Goal: Task Accomplishment & Management: Manage account settings

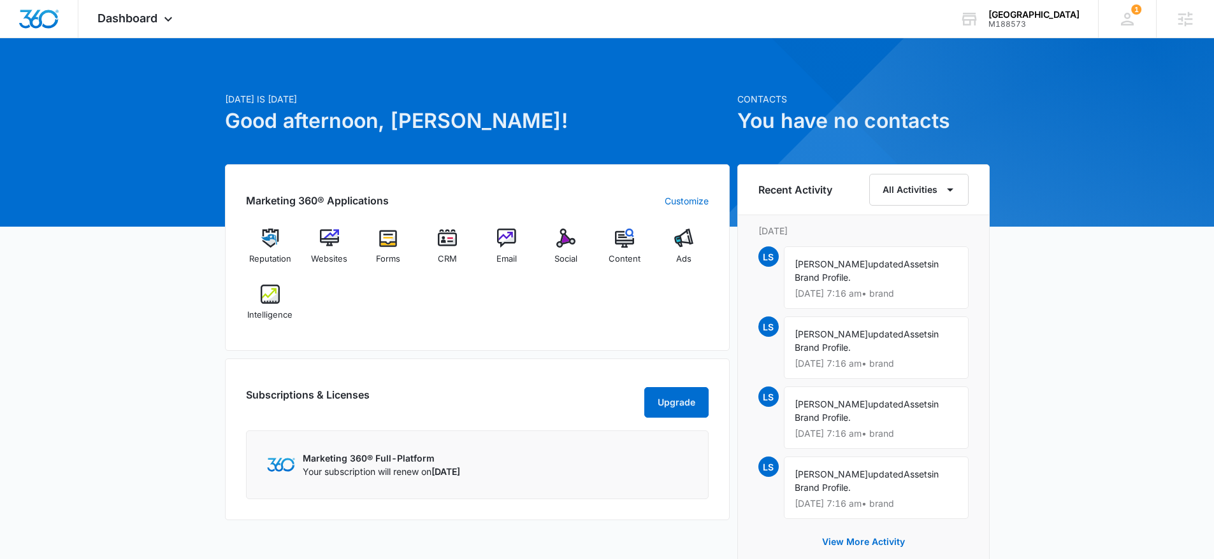
click at [446, 326] on div "Reputation Websites Forms CRM Email Social Content Ads Intelligence" at bounding box center [477, 279] width 463 height 101
click at [106, 23] on span "Dashboard" at bounding box center [127, 17] width 60 height 13
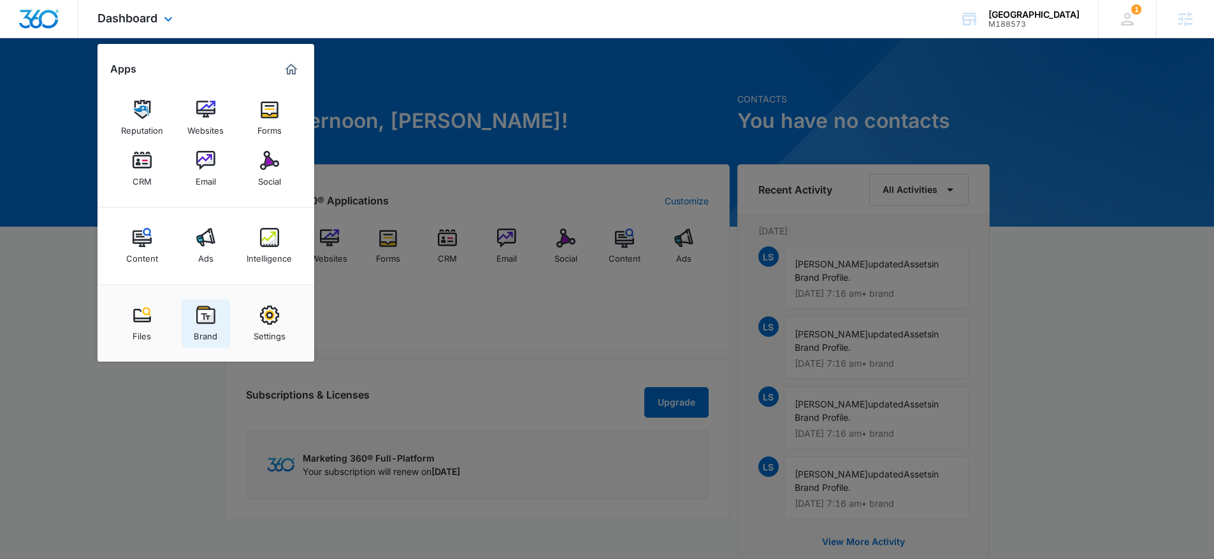
click at [206, 320] on img at bounding box center [205, 315] width 19 height 19
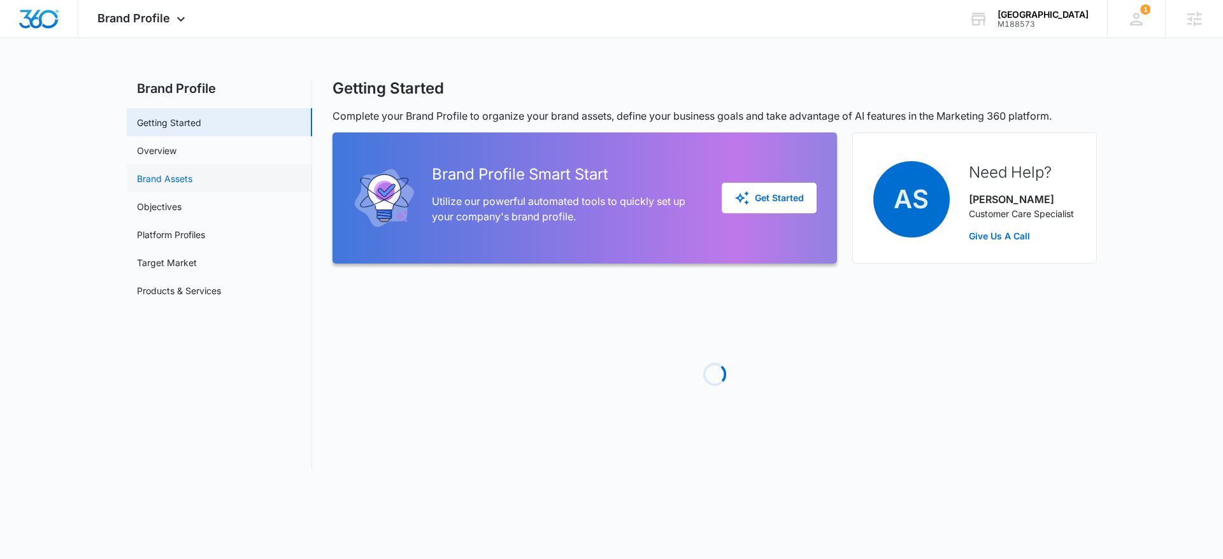
click at [182, 183] on link "Brand Assets" at bounding box center [164, 178] width 55 height 13
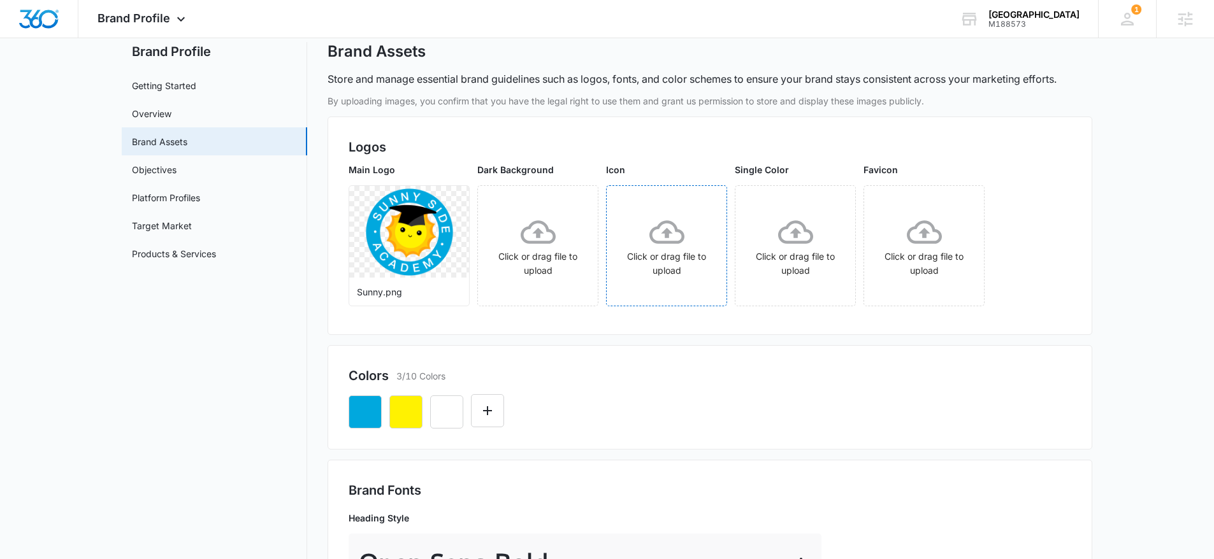
scroll to position [47, 0]
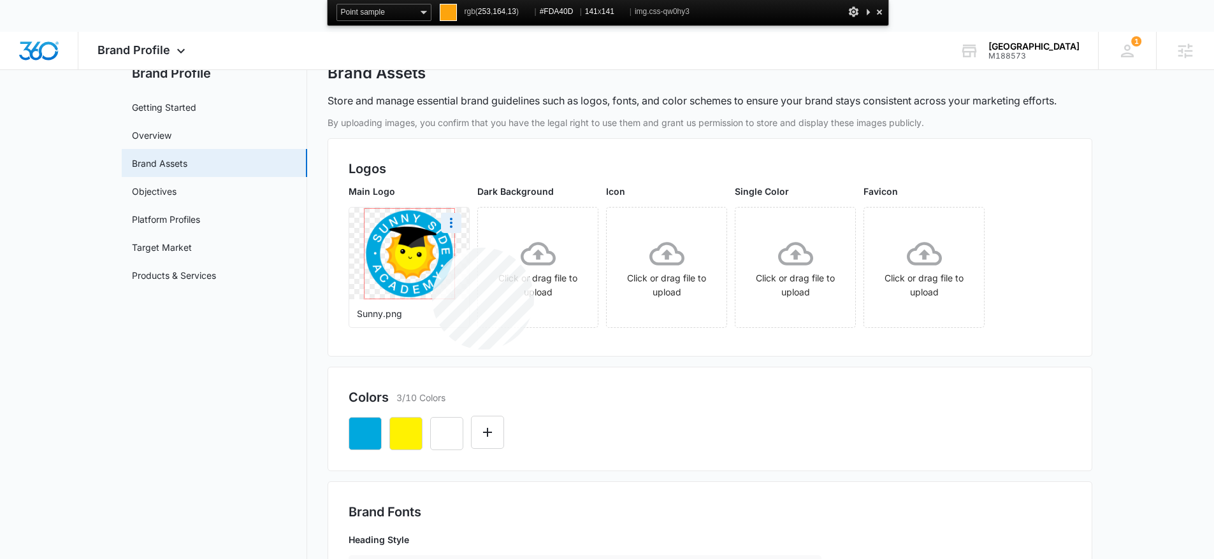
click at [432, 248] on img at bounding box center [409, 254] width 90 height 90
click at [878, 10] on div at bounding box center [879, 12] width 13 height 16
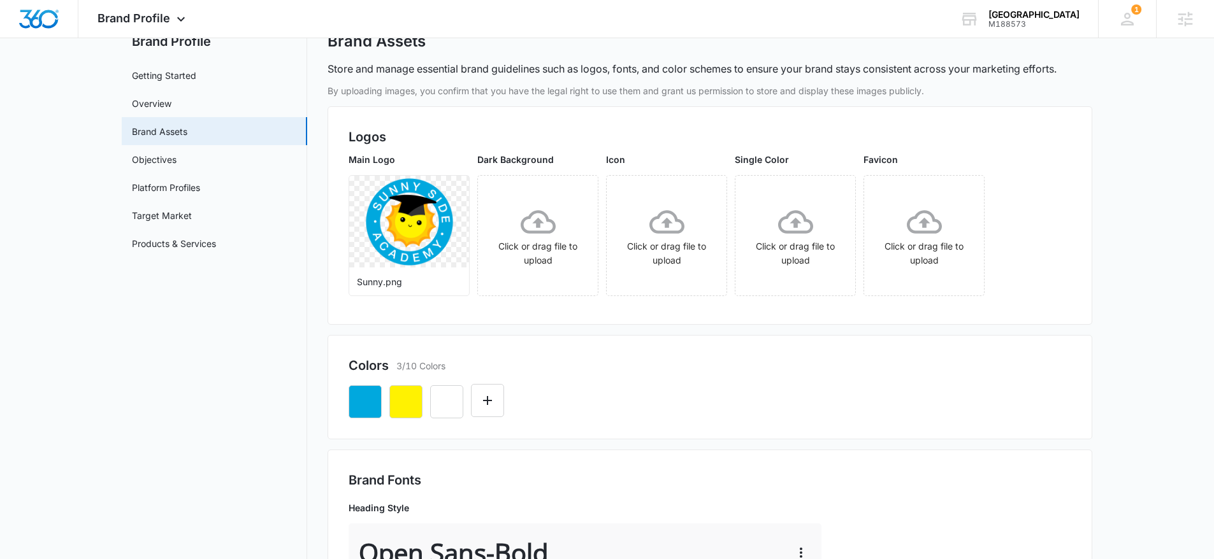
click at [493, 428] on div "Colors 3/10 Colors" at bounding box center [709, 387] width 764 height 104
click at [490, 409] on button "Edit Color" at bounding box center [487, 400] width 33 height 33
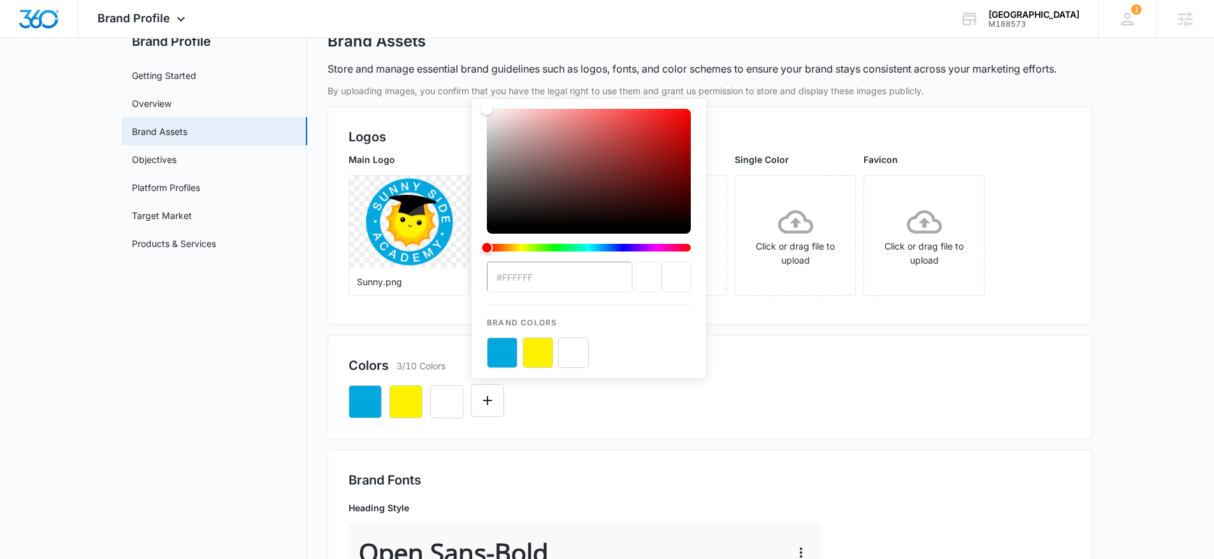
type input "#FDA40D"
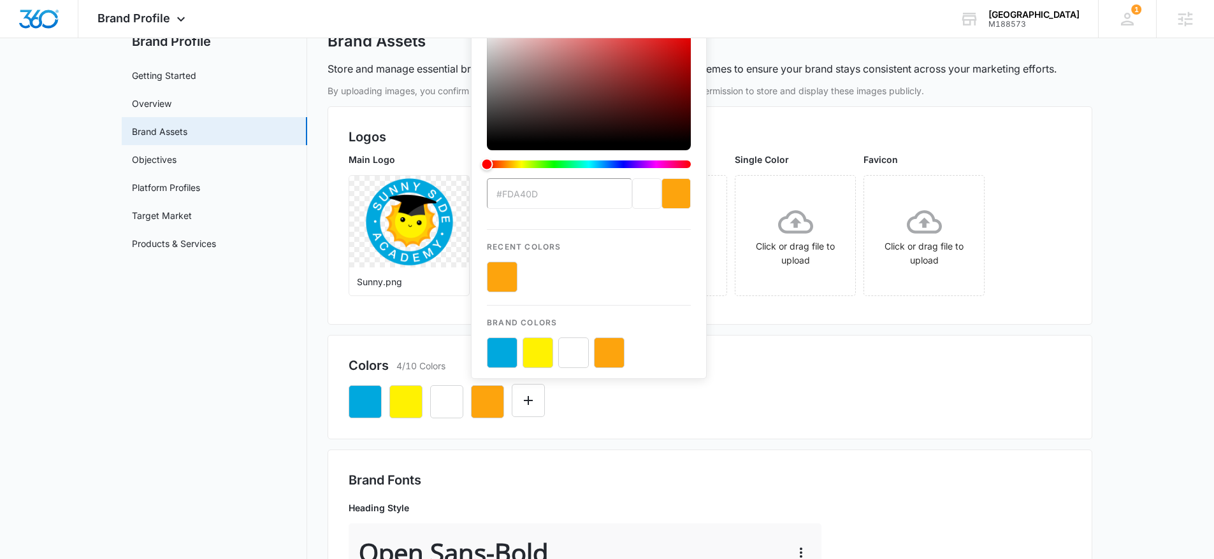
click at [858, 397] on div "#FDA40D Recent Colors Brand Colors" at bounding box center [709, 396] width 722 height 43
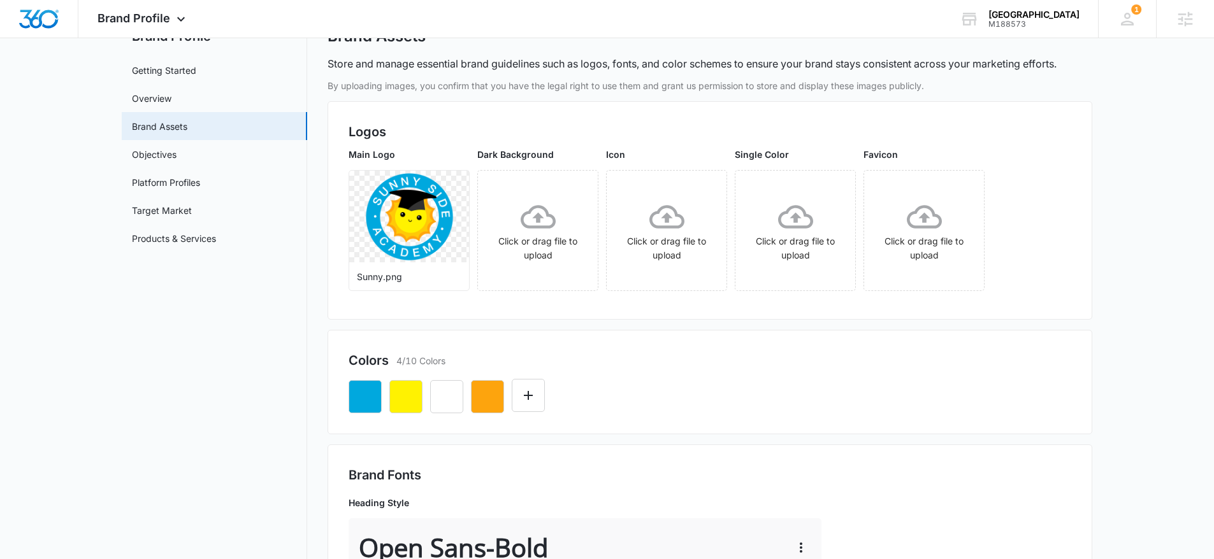
scroll to position [59, 0]
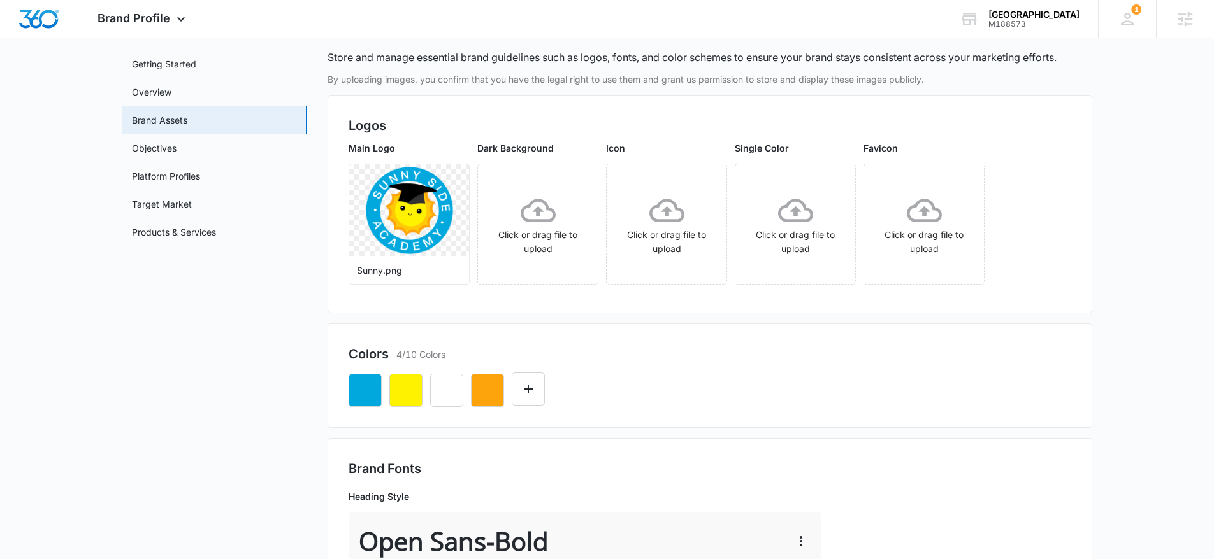
click at [698, 354] on div "Colors 4/10 Colors" at bounding box center [709, 354] width 722 height 19
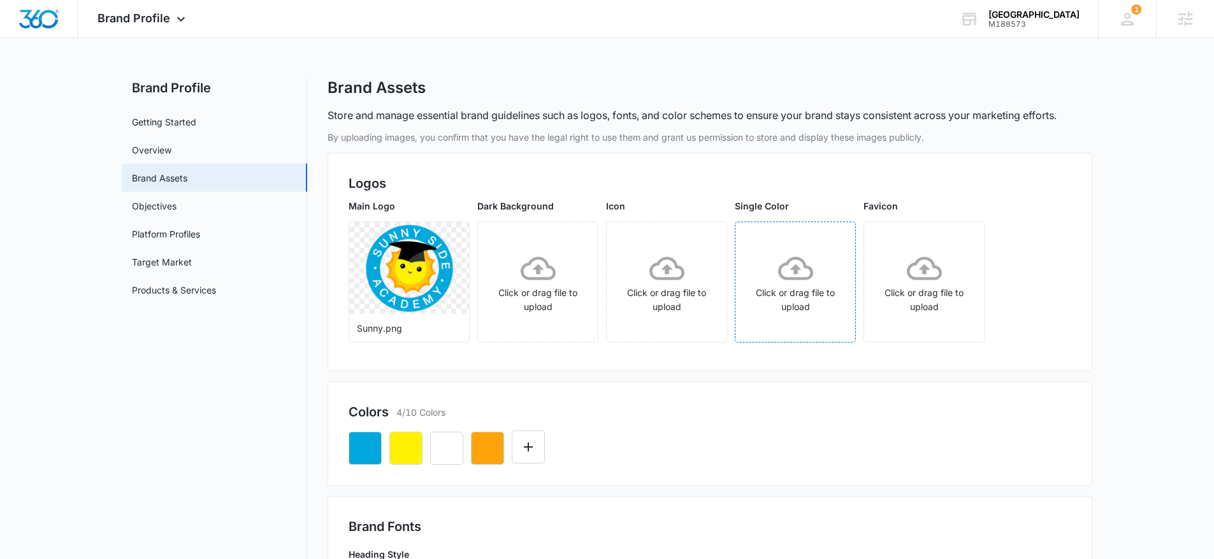
scroll to position [18, 0]
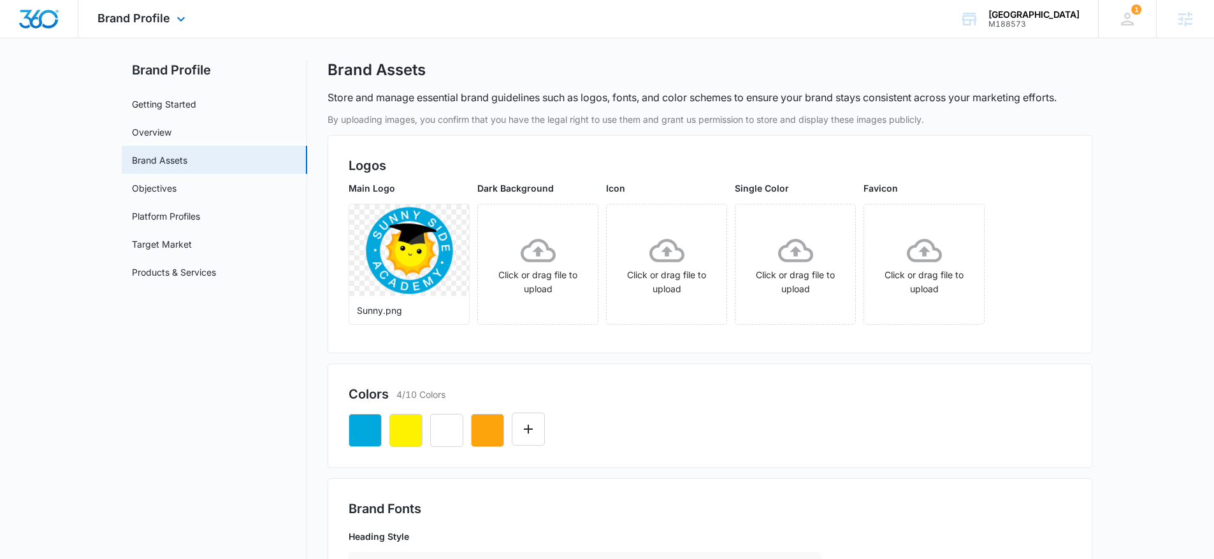
click at [45, 20] on img "Dashboard" at bounding box center [38, 19] width 41 height 19
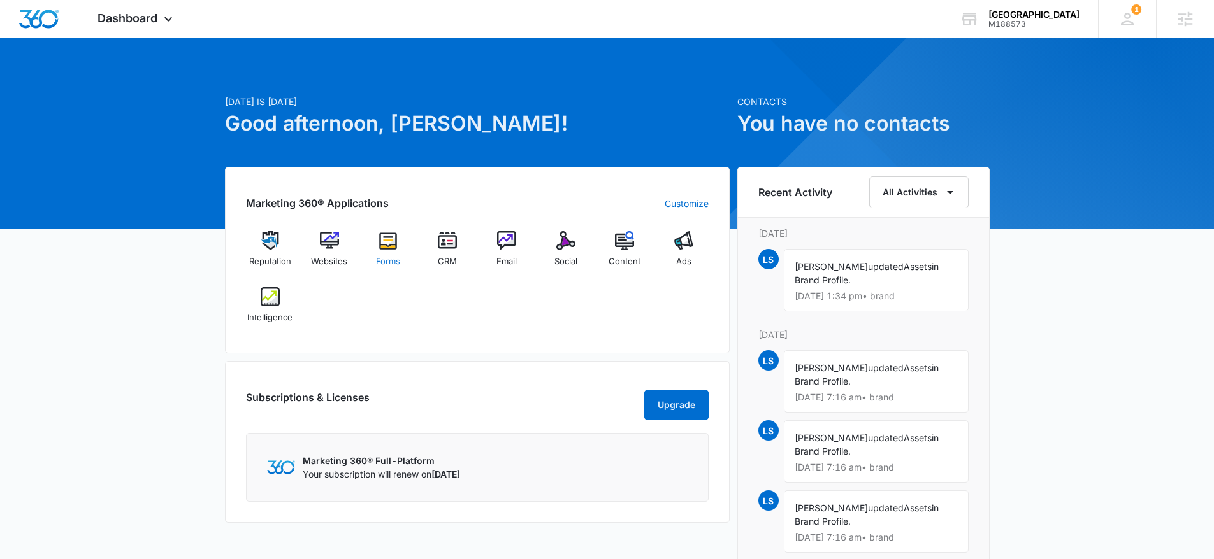
click at [387, 252] on div "Forms" at bounding box center [388, 254] width 49 height 46
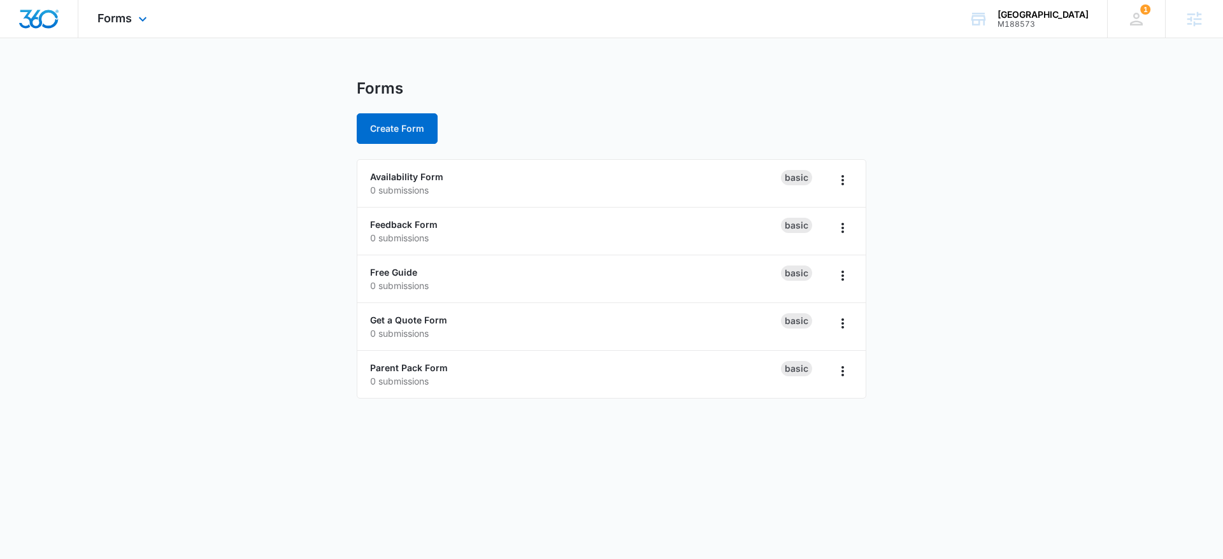
click at [39, 17] on img "Dashboard" at bounding box center [38, 19] width 41 height 19
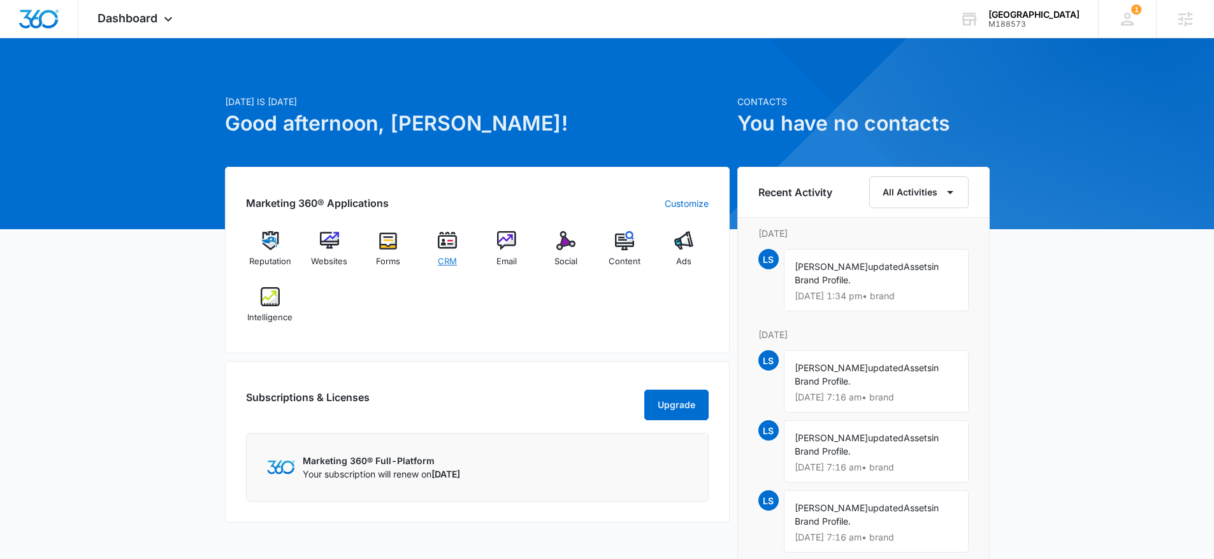
click at [443, 246] on img at bounding box center [447, 240] width 19 height 19
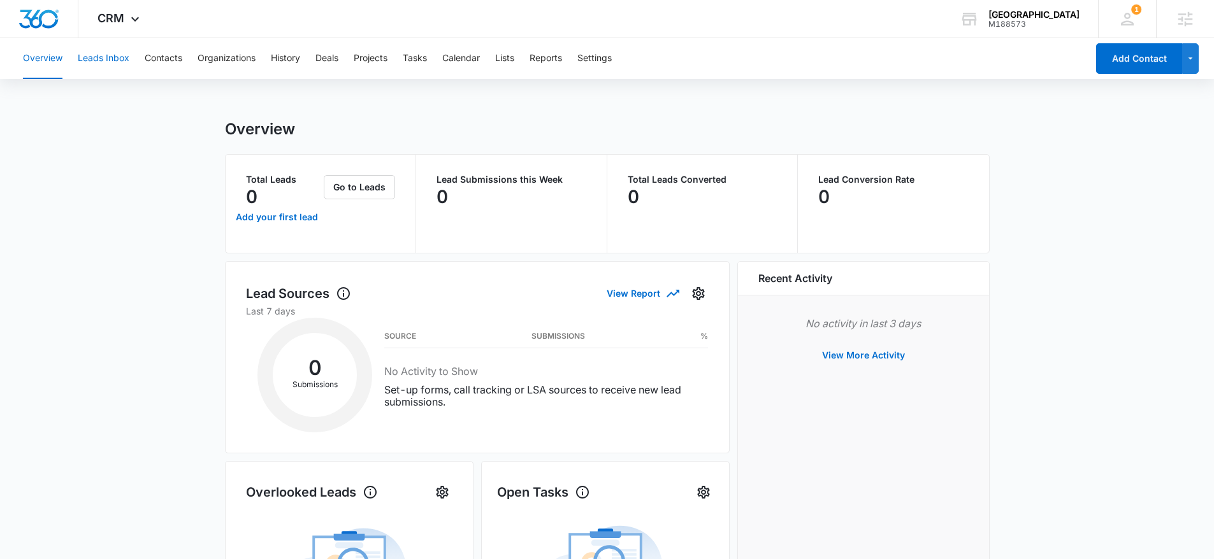
click at [103, 62] on button "Leads Inbox" at bounding box center [104, 58] width 52 height 41
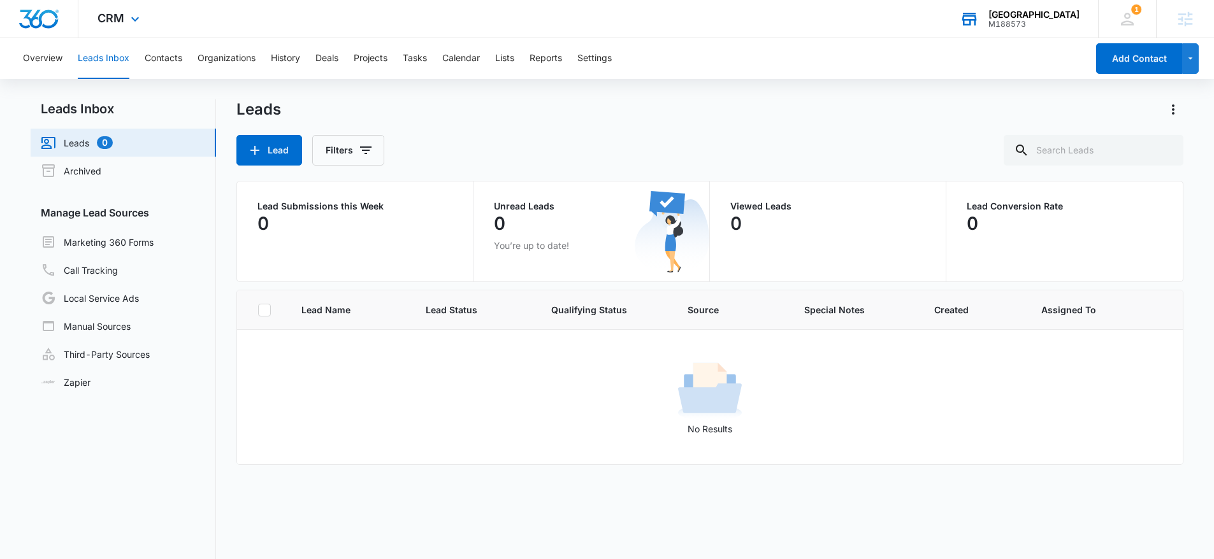
click at [1013, 20] on div "M188573" at bounding box center [1033, 24] width 91 height 9
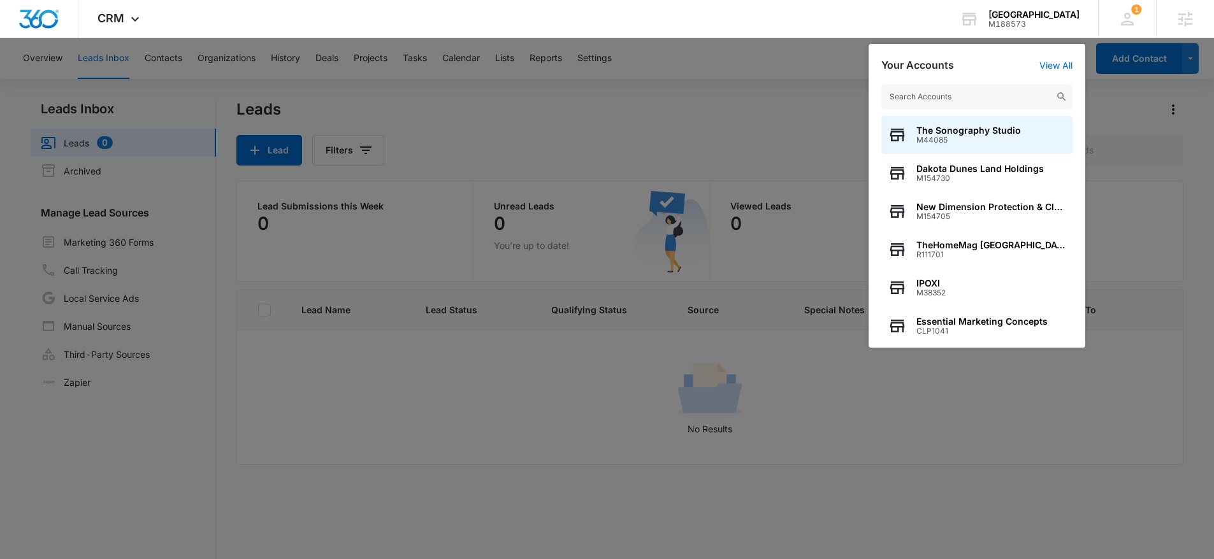
click at [794, 129] on div at bounding box center [607, 279] width 1214 height 559
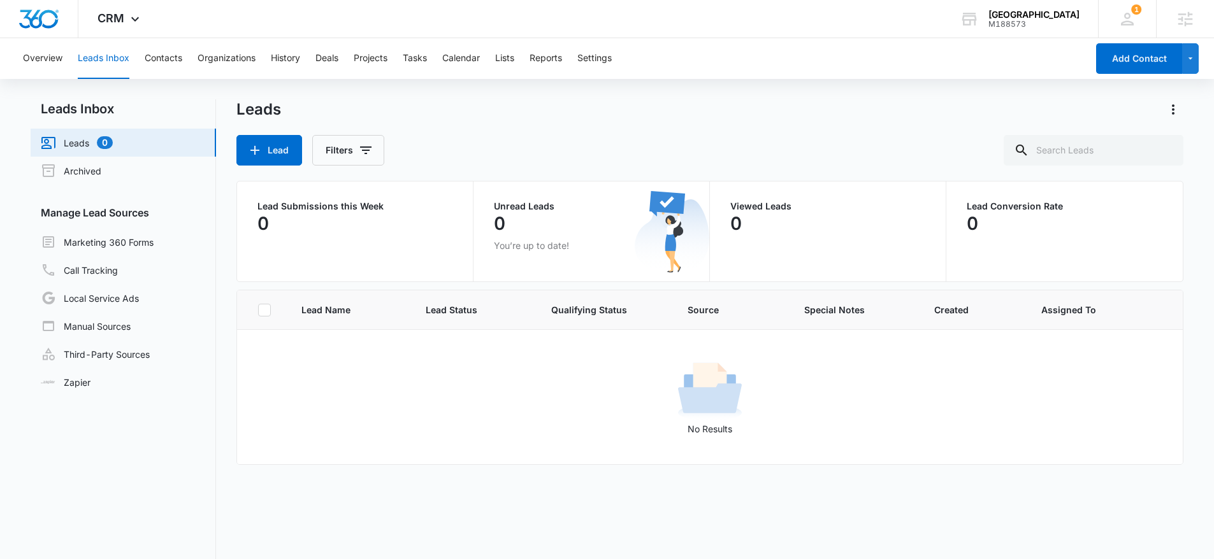
click at [907, 92] on div "Overview Leads Inbox Contacts Organizations History Deals Projects Tasks Calend…" at bounding box center [607, 352] width 1214 height 629
click at [981, 19] on div "Sunny Side Academy M188573 Your Accounts View All" at bounding box center [1018, 19] width 157 height 38
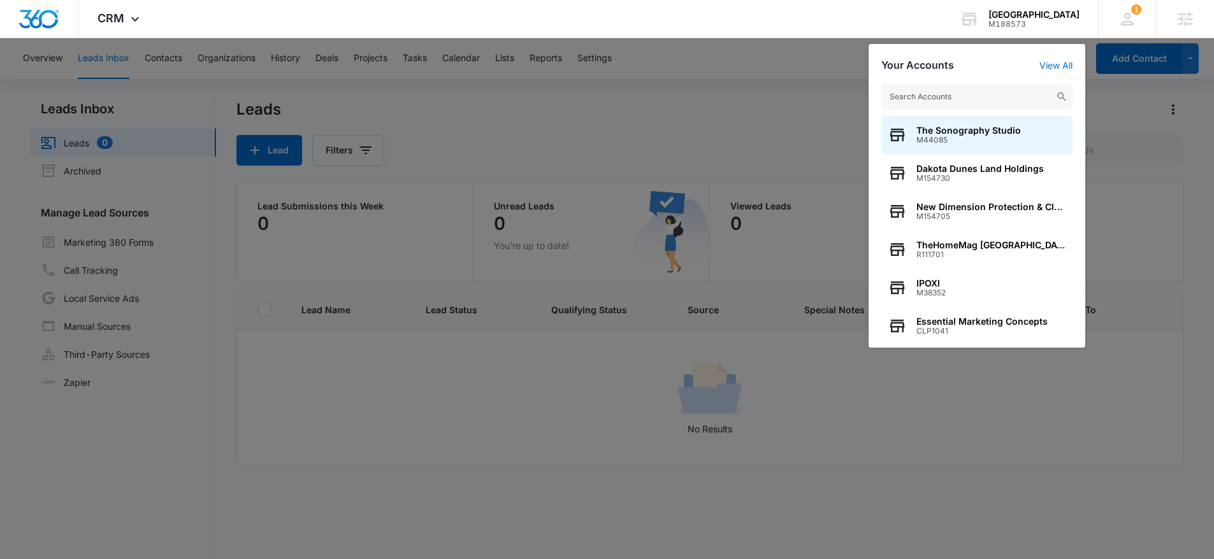
click at [749, 105] on div at bounding box center [607, 279] width 1214 height 559
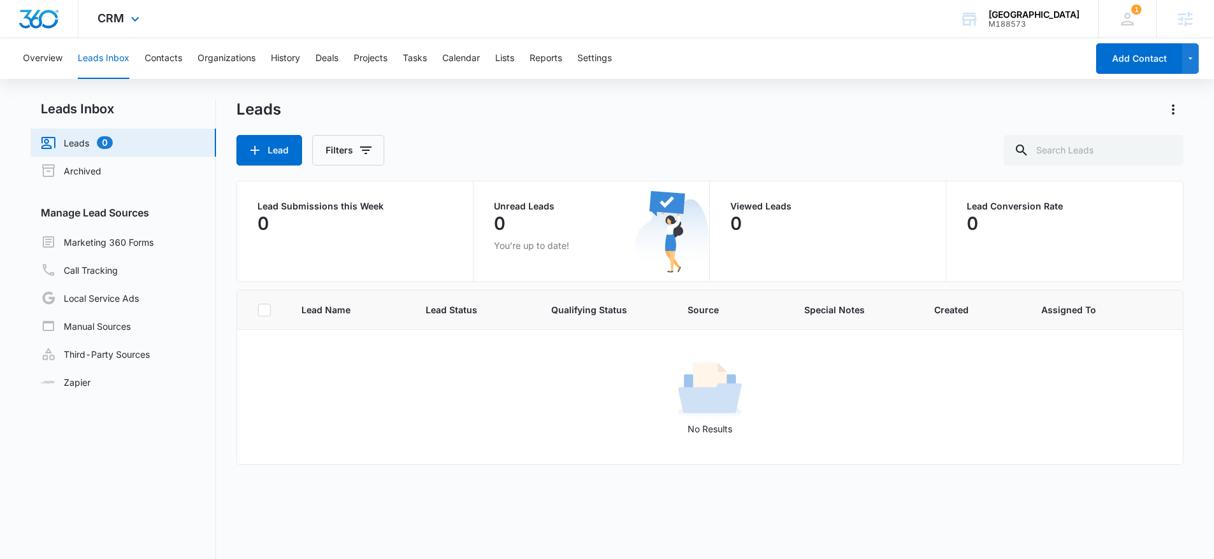
click at [37, 18] on img "Dashboard" at bounding box center [38, 19] width 41 height 19
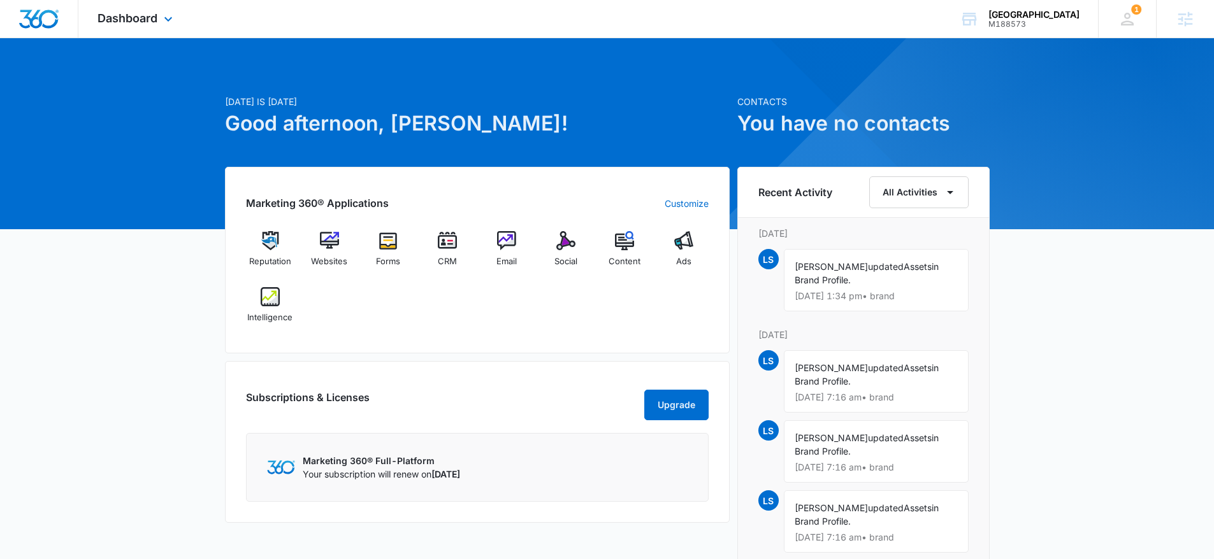
click at [124, 32] on div "Dashboard Apps Reputation Websites Forms CRM Email Social Content Ads Intellige…" at bounding box center [136, 19] width 117 height 38
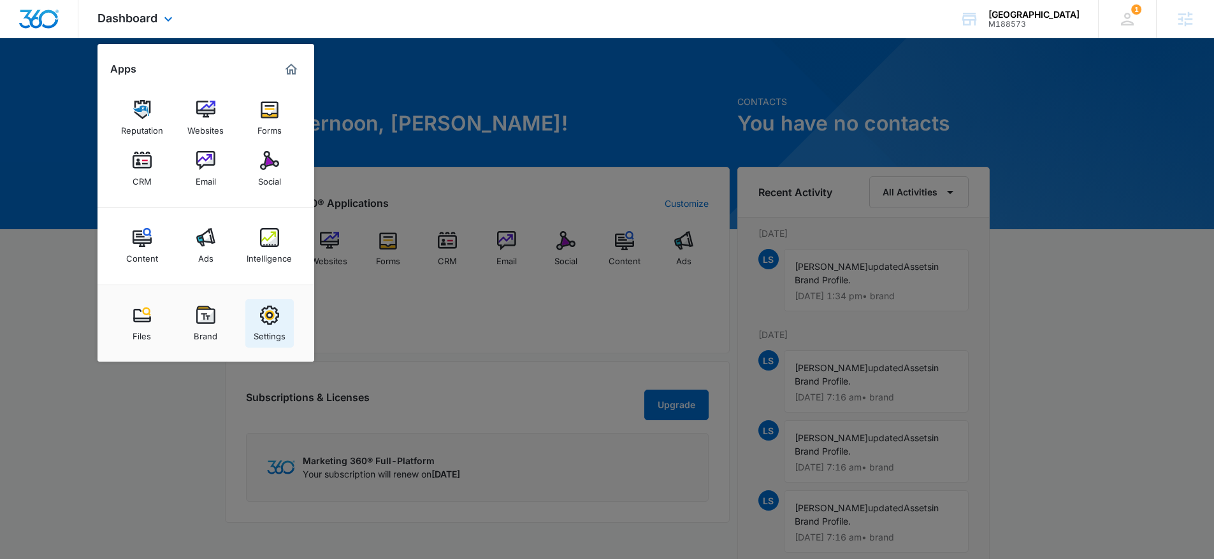
click at [272, 319] on img at bounding box center [269, 315] width 19 height 19
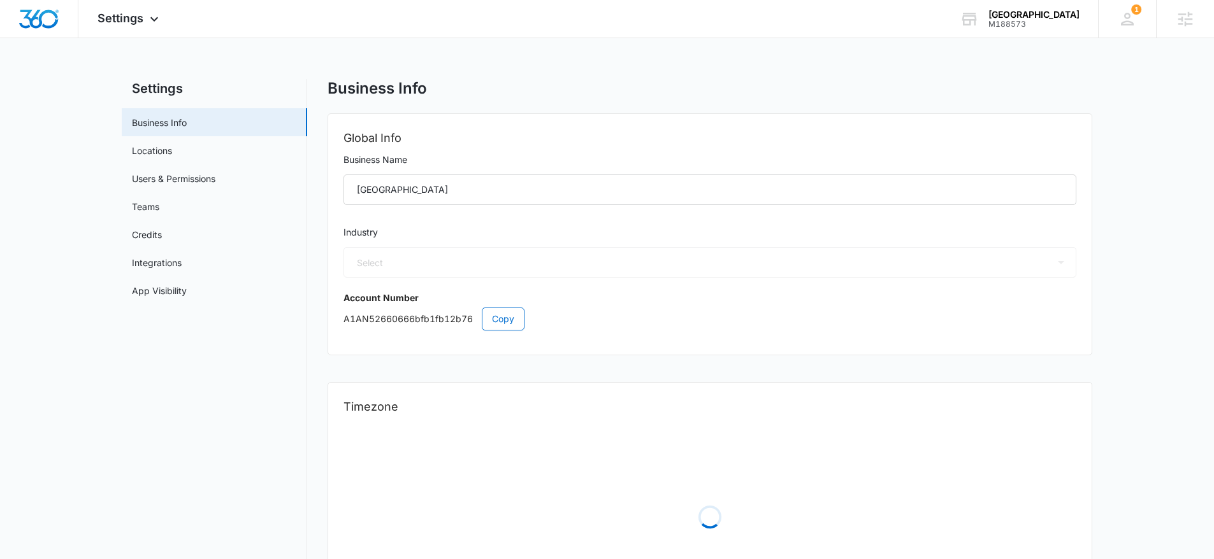
select select "26"
select select "US"
select select "America/New_York"
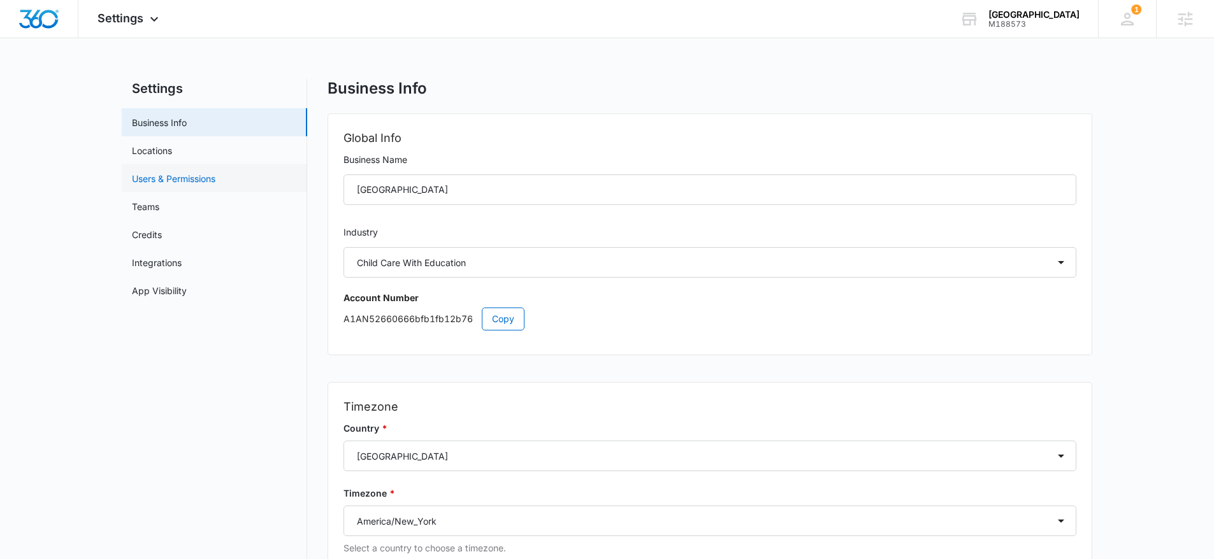
click at [178, 178] on link "Users & Permissions" at bounding box center [173, 178] width 83 height 13
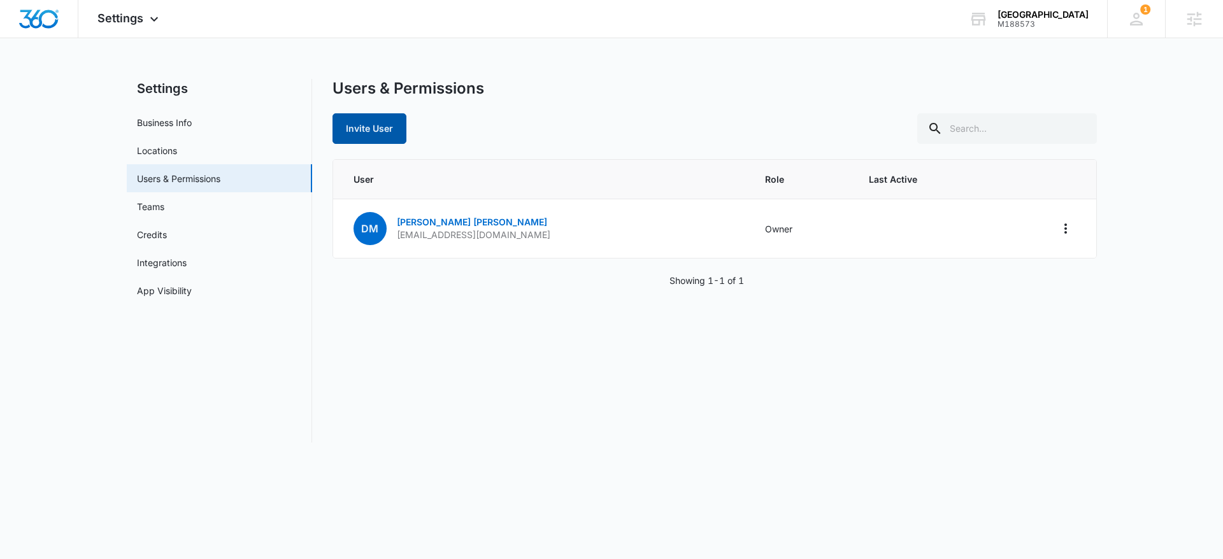
click at [396, 126] on button "Invite User" at bounding box center [370, 128] width 74 height 31
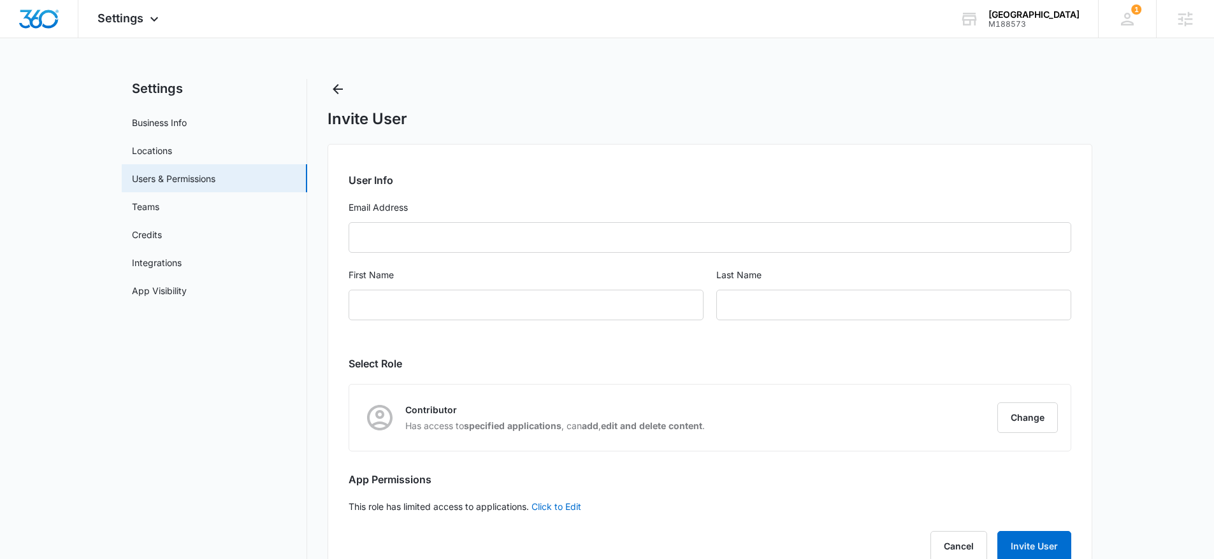
click at [501, 215] on form "User Info Email Address First Name Last Name" at bounding box center [709, 254] width 722 height 163
click at [494, 240] on input "Email Address" at bounding box center [709, 237] width 722 height 31
paste input "info@sunnysideacademy.net"
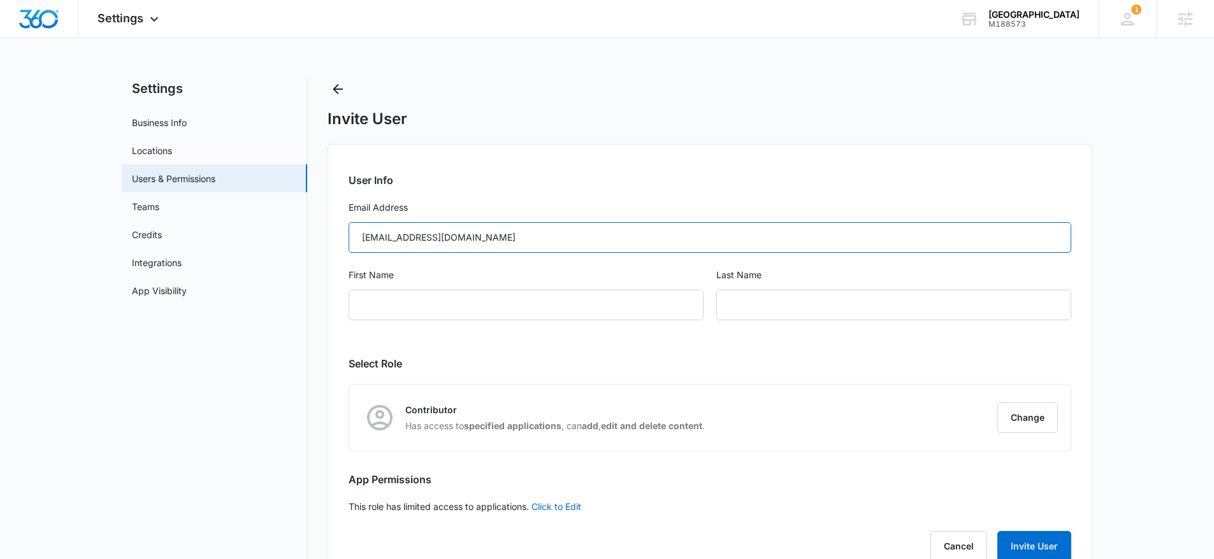
type input "info@sunnysideacademy.net"
click at [561, 178] on h2 "User Info" at bounding box center [709, 180] width 722 height 15
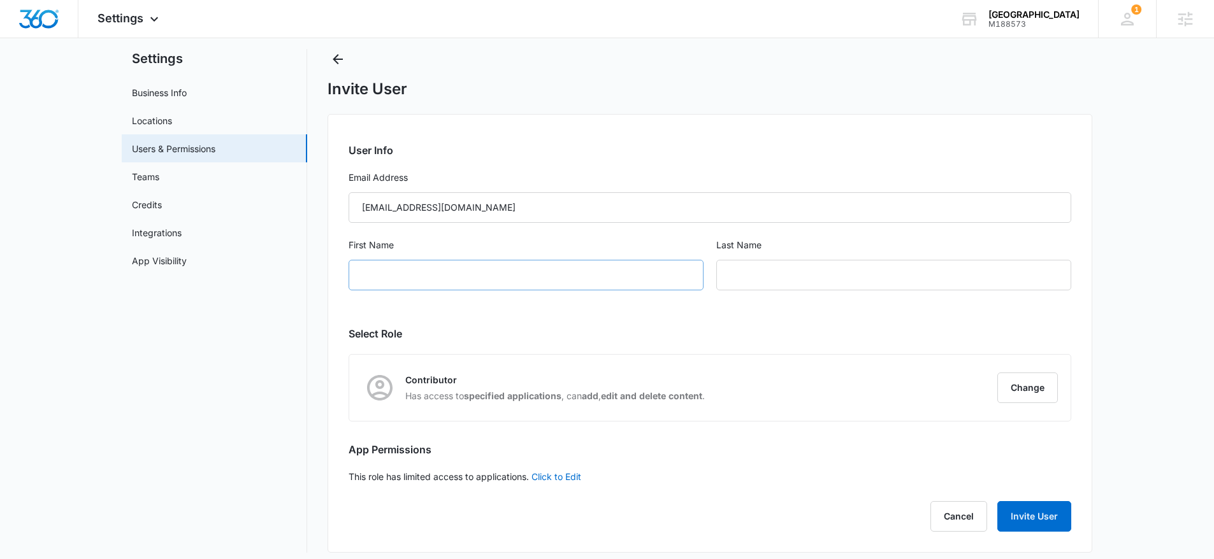
scroll to position [39, 0]
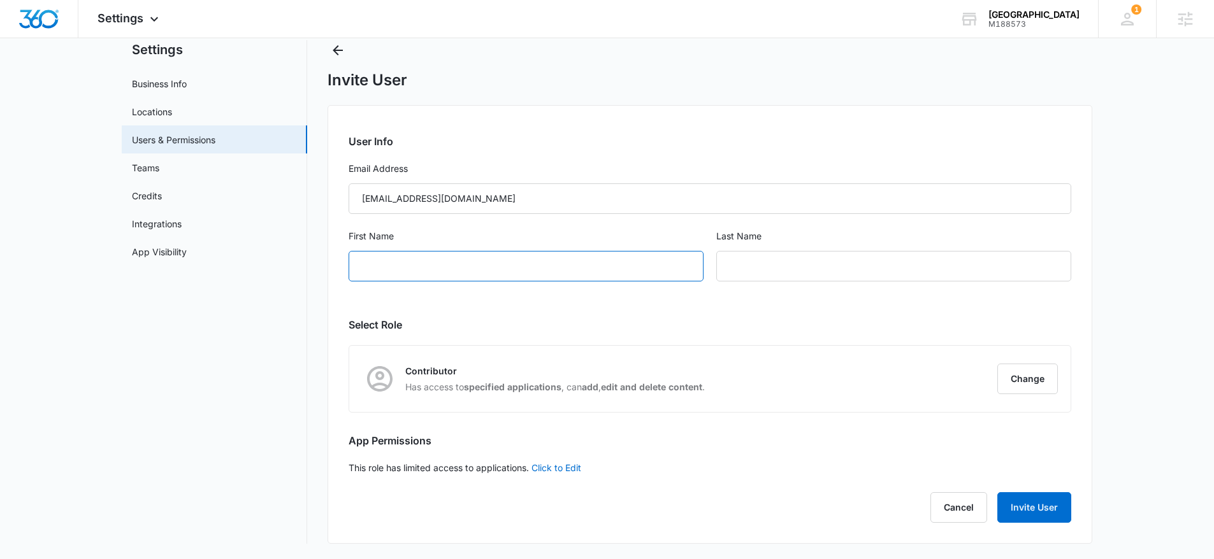
click at [443, 274] on input "First Name" at bounding box center [525, 266] width 355 height 31
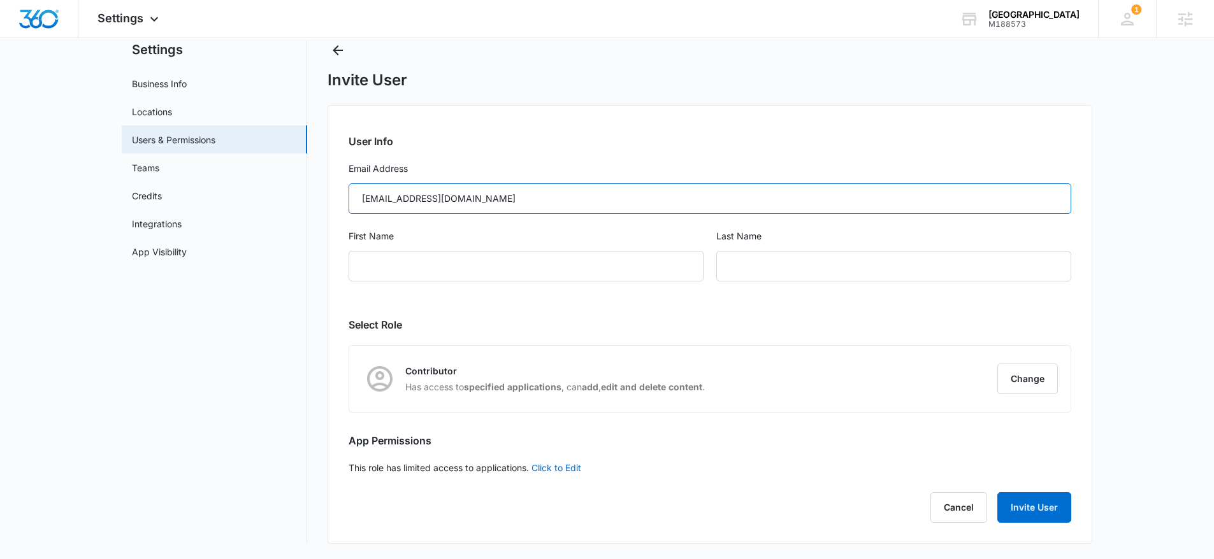
click at [411, 199] on input "info@sunnysideacademy.net" at bounding box center [709, 198] width 722 height 31
click at [361, 197] on input "info@sunnysideacademy.net" at bounding box center [709, 198] width 722 height 31
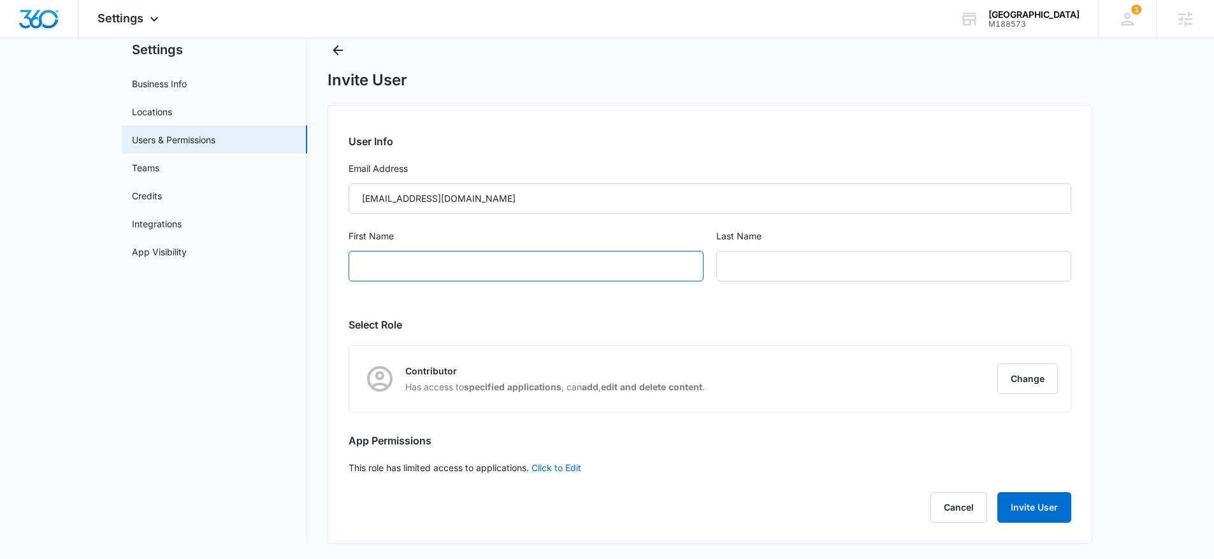
click at [454, 271] on input "First Name" at bounding box center [525, 266] width 355 height 31
type input "Admin"
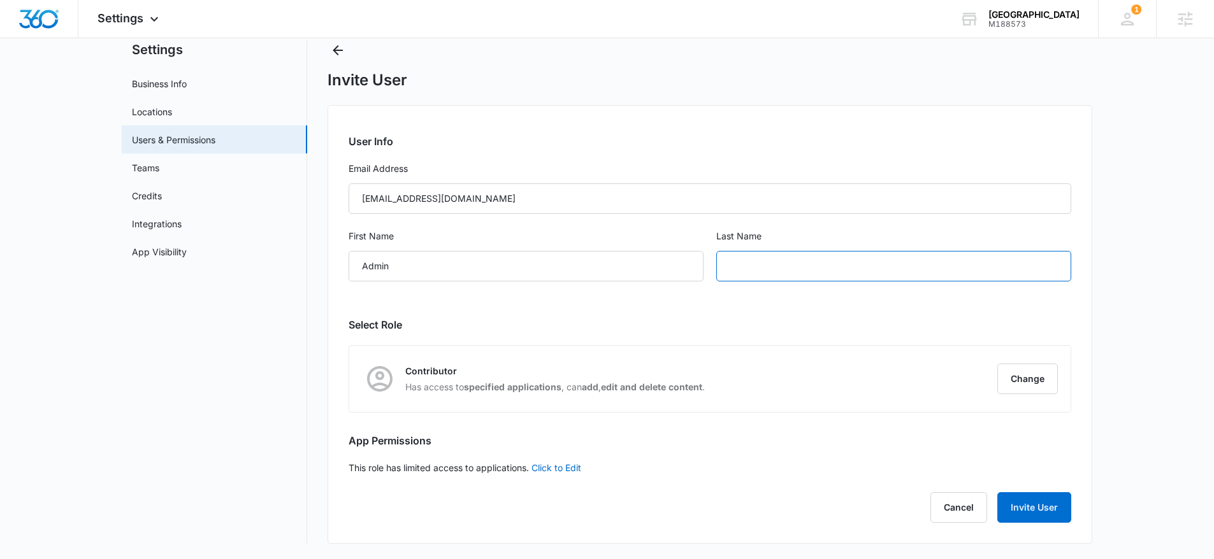
click at [771, 268] on input "text" at bounding box center [893, 266] width 355 height 31
type input "Admin"
click at [978, 366] on div "Contributor Has access to specified applications , can add , edit and delete co…" at bounding box center [709, 379] width 721 height 66
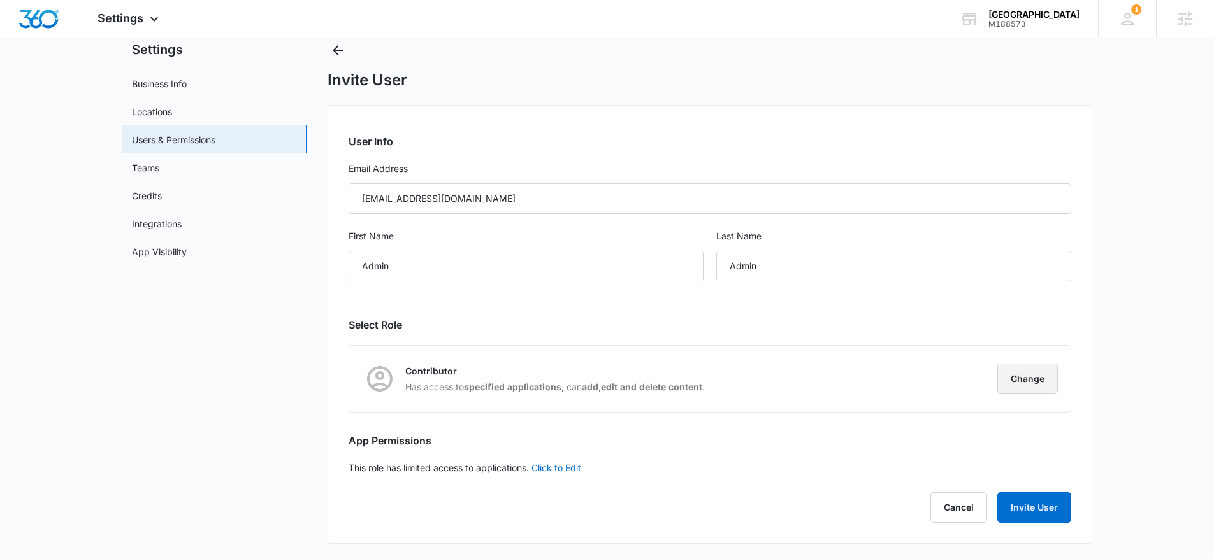
click at [1017, 371] on button "Change" at bounding box center [1027, 379] width 61 height 31
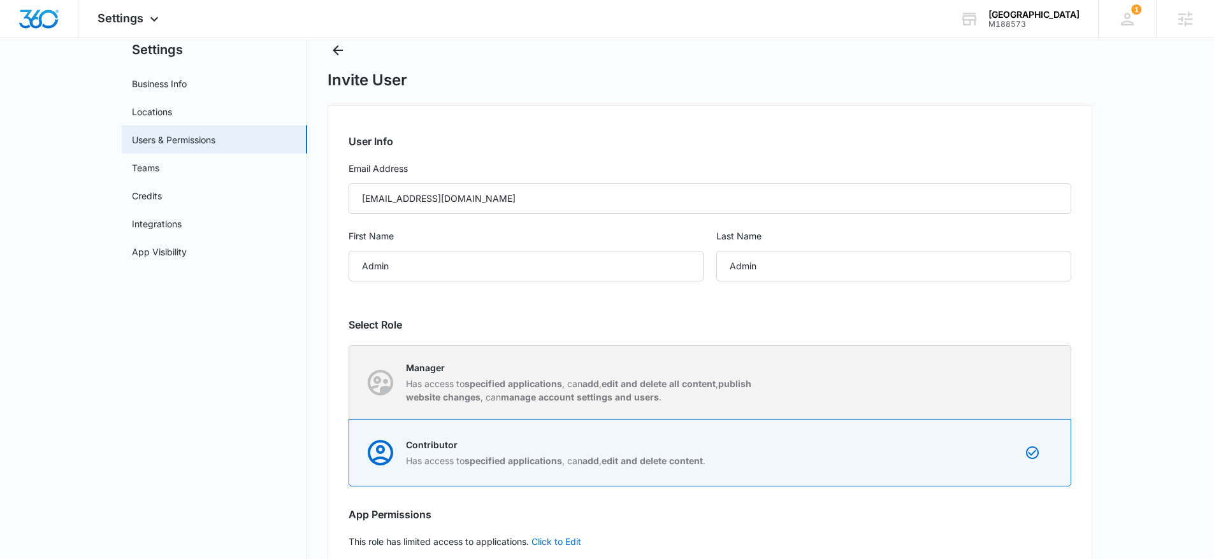
click at [807, 380] on div "Manager Has access to specified applications , can add , edit and delete all co…" at bounding box center [710, 382] width 721 height 73
click at [350, 382] on input "Manager Has access to specified applications , can add , edit and delete all co…" at bounding box center [349, 382] width 1 height 1
radio input "true"
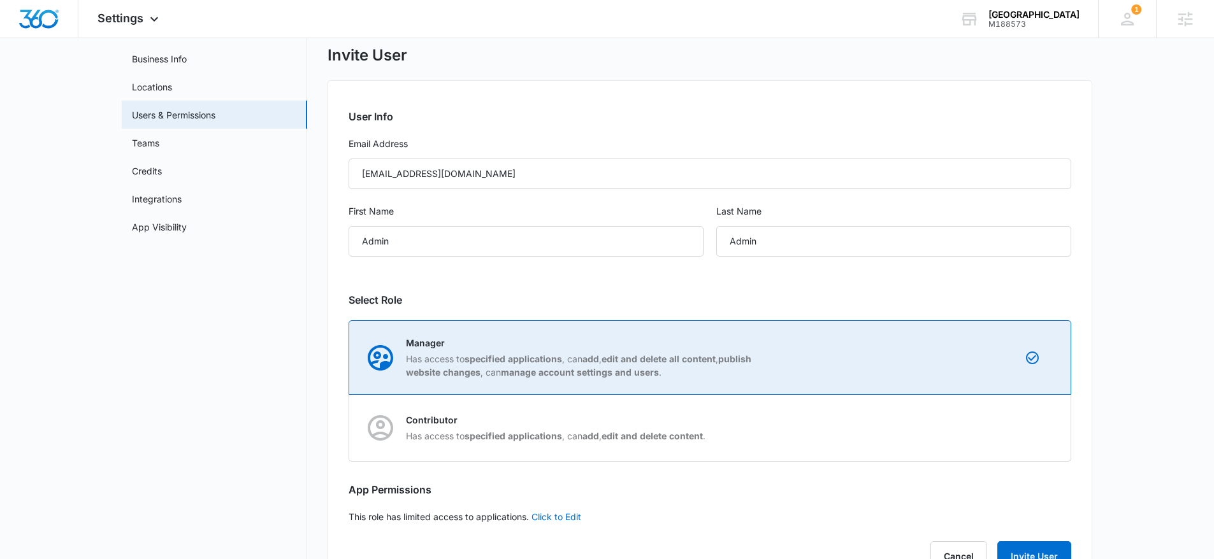
scroll to position [113, 0]
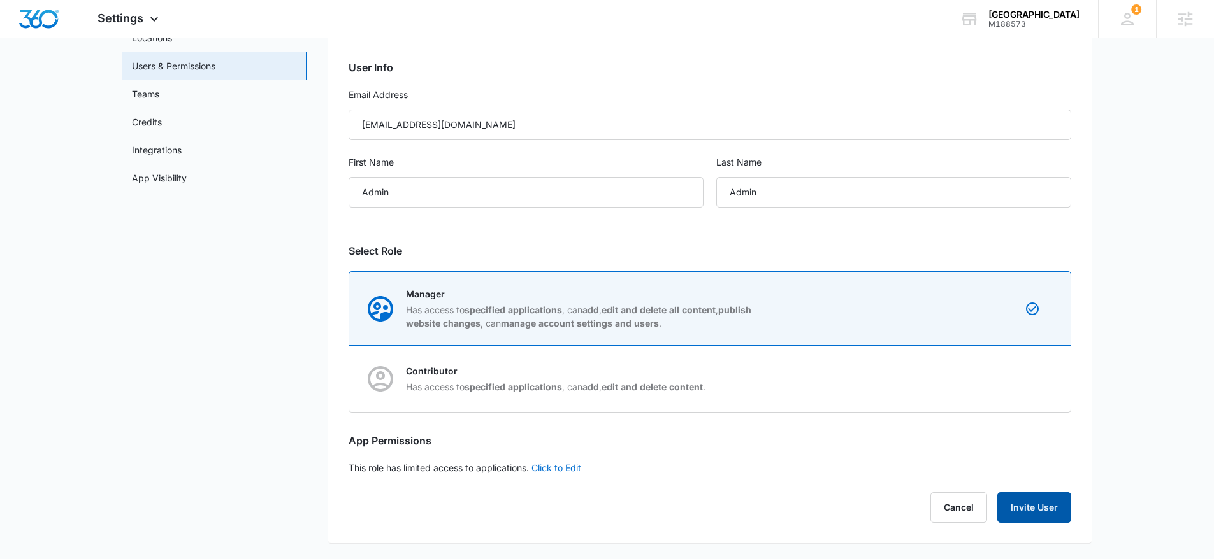
click at [1035, 510] on button "Invite User" at bounding box center [1034, 507] width 74 height 31
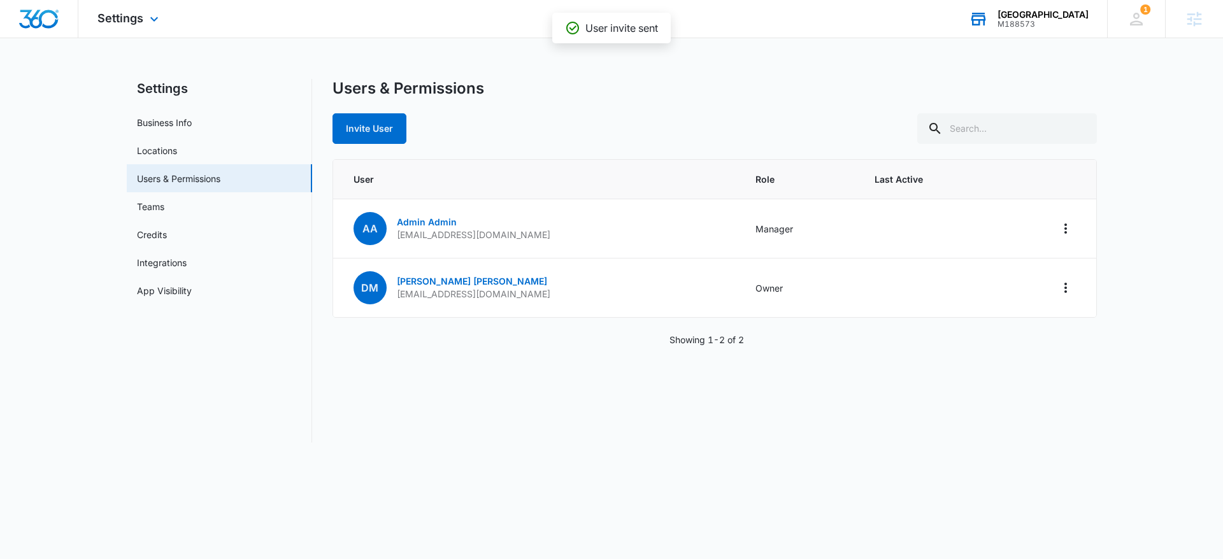
click at [1013, 25] on div "M188573" at bounding box center [1043, 24] width 91 height 9
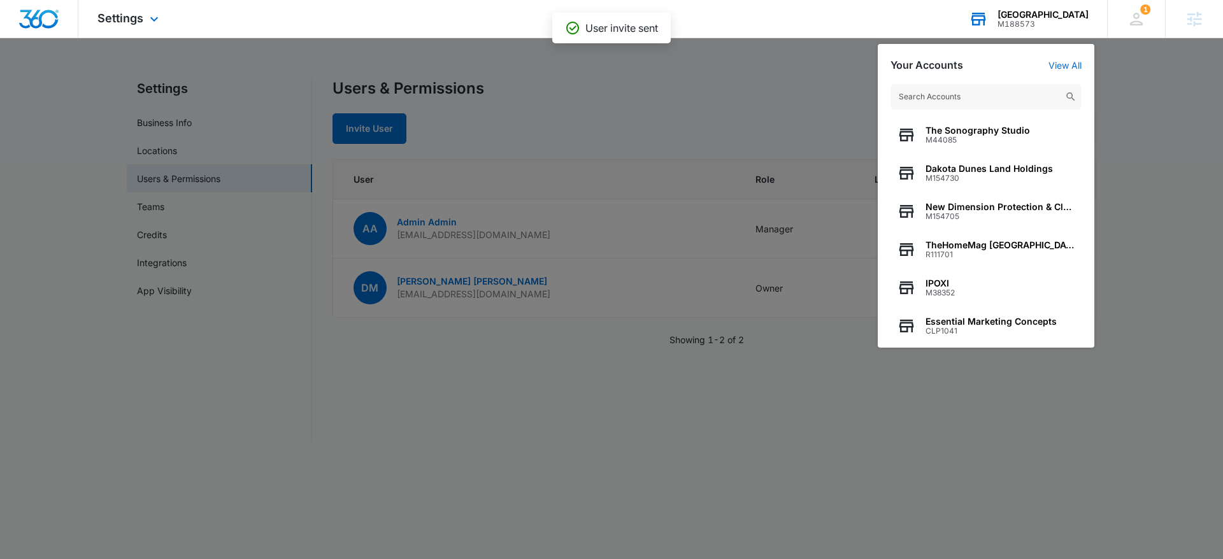
click at [987, 94] on input "text" at bounding box center [986, 96] width 191 height 25
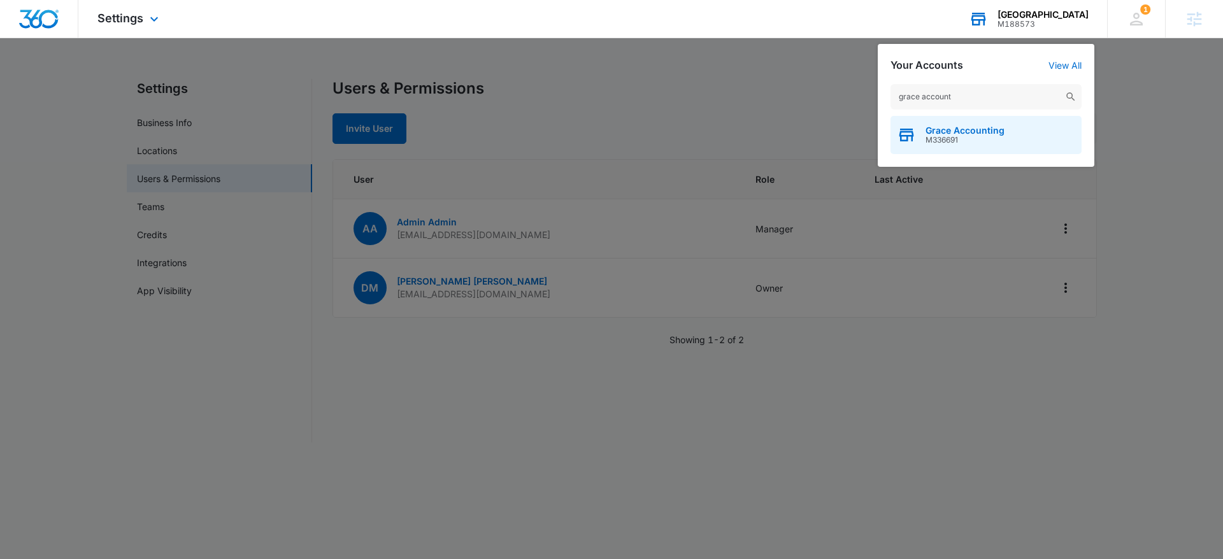
type input "grace account"
click at [979, 136] on span "M336691" at bounding box center [965, 140] width 79 height 9
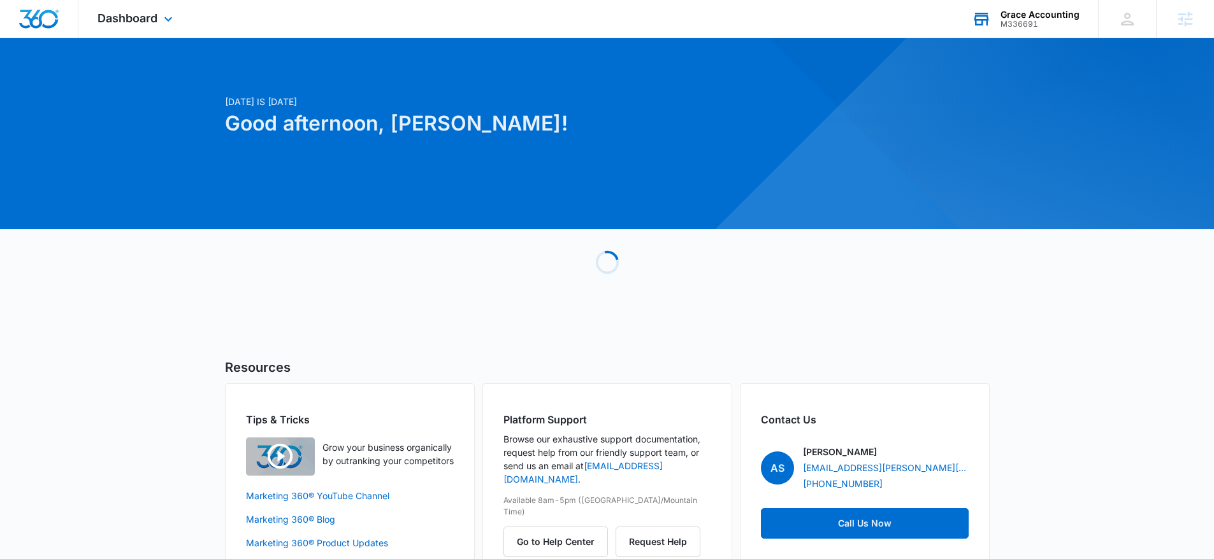
click at [1042, 27] on div "M336691" at bounding box center [1039, 24] width 79 height 9
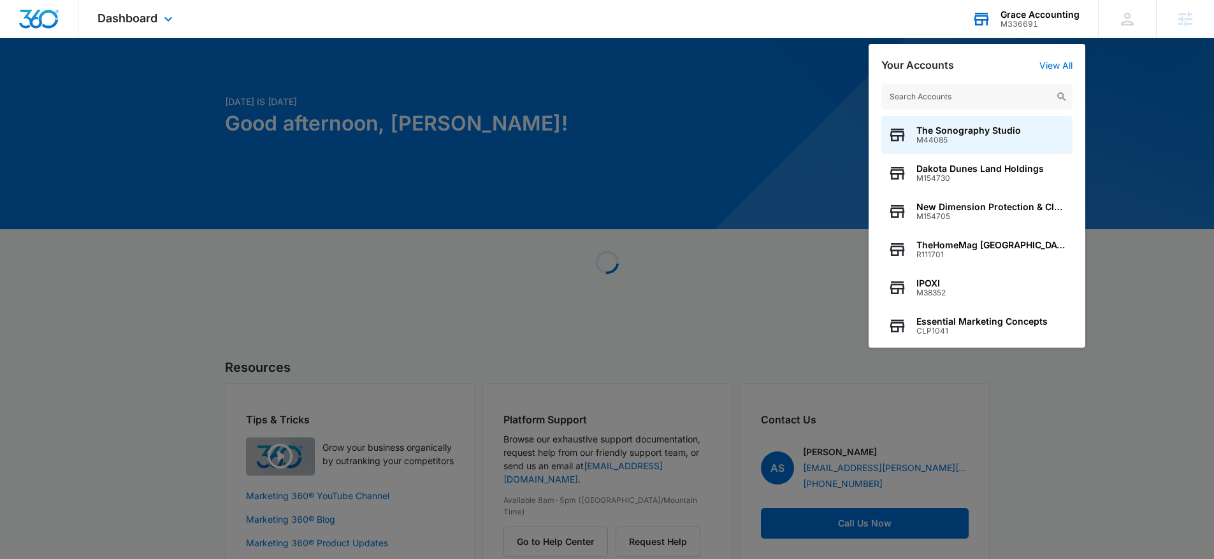
click at [978, 79] on div "The Sonography Studio M44085 Dakota Dunes Land Holdings M154730 New Dimension P…" at bounding box center [976, 209] width 217 height 276
click at [972, 90] on input "text" at bounding box center [976, 96] width 191 height 25
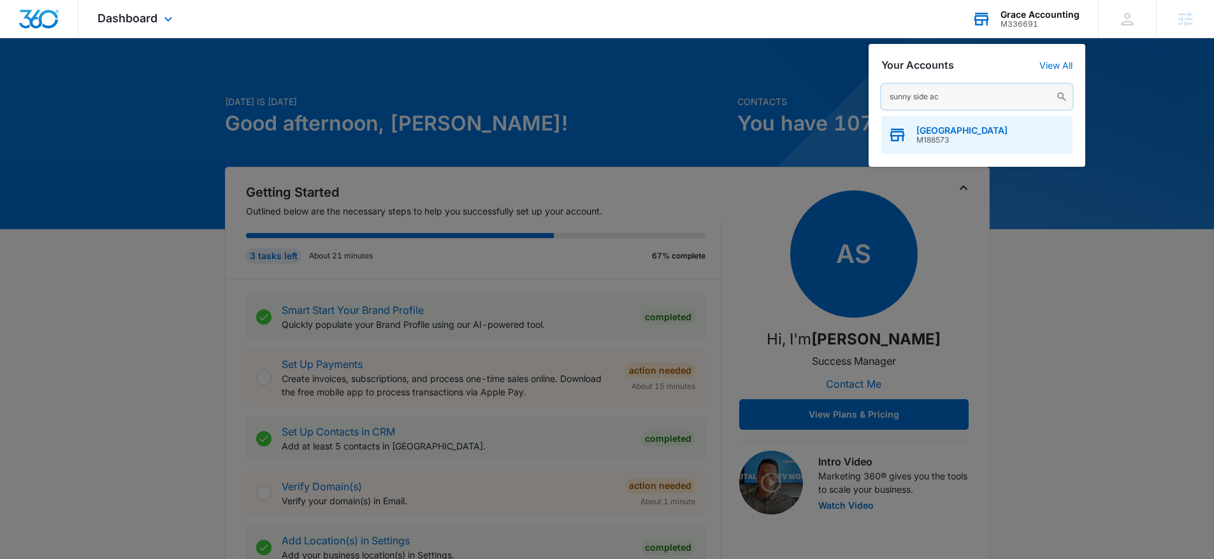
type input "sunny side ac"
click at [998, 128] on span "Sunny Side Academy" at bounding box center [961, 131] width 91 height 10
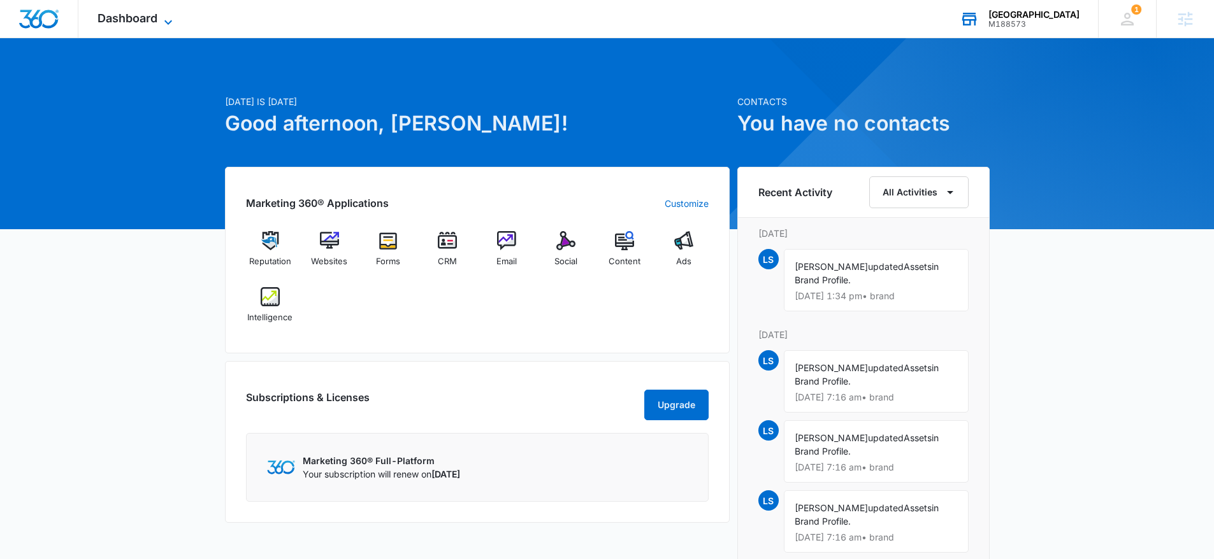
click at [150, 24] on span "Dashboard" at bounding box center [127, 17] width 60 height 13
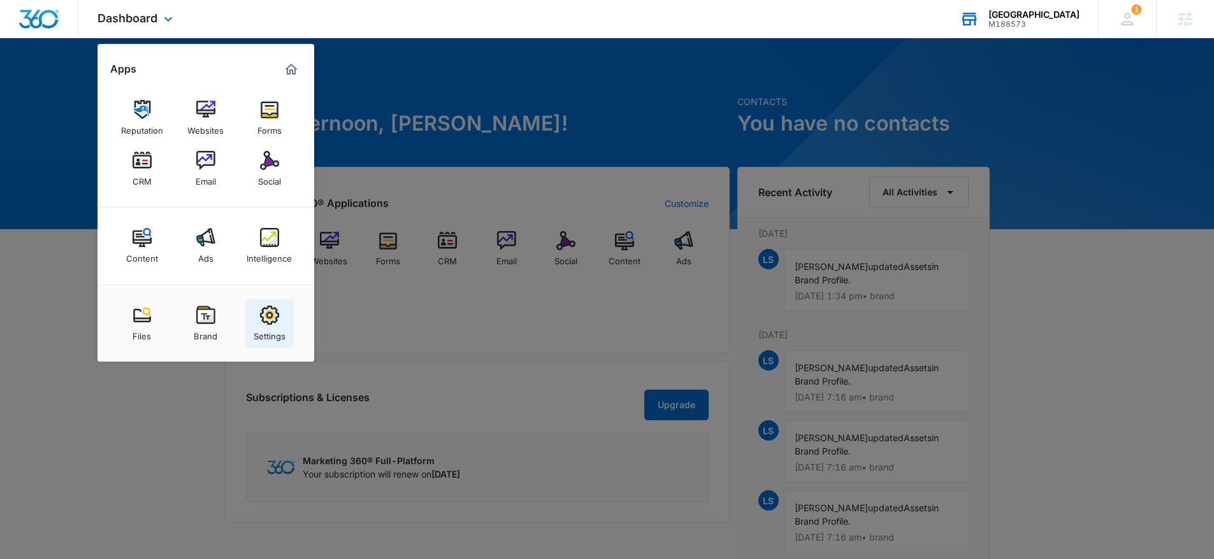
click at [286, 328] on link "Settings" at bounding box center [269, 323] width 48 height 48
select select "26"
select select "US"
select select "America/New_York"
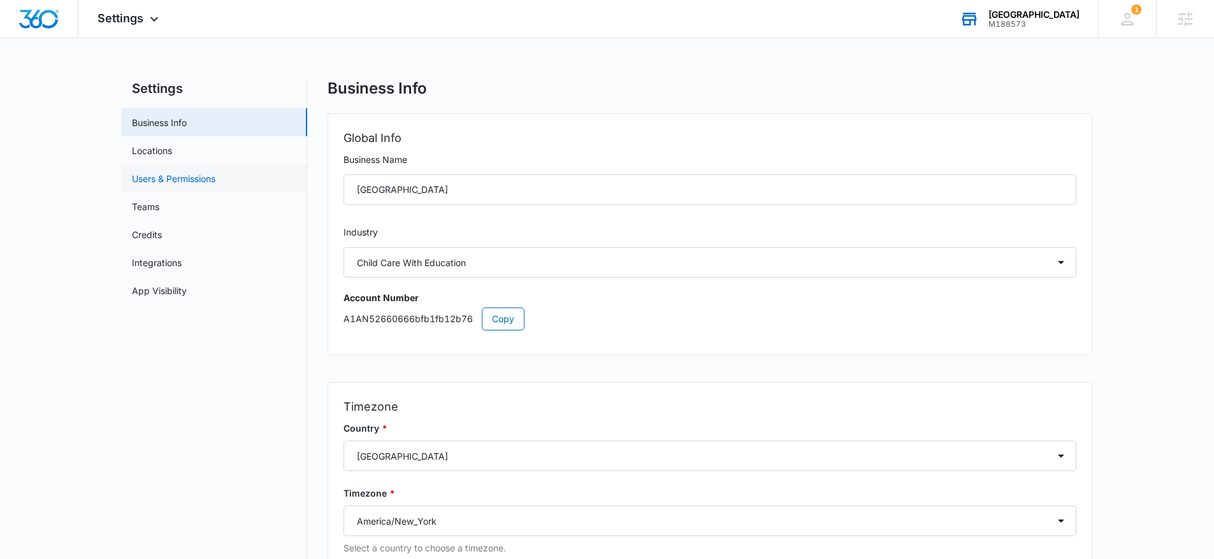
click at [206, 185] on link "Users & Permissions" at bounding box center [173, 178] width 83 height 13
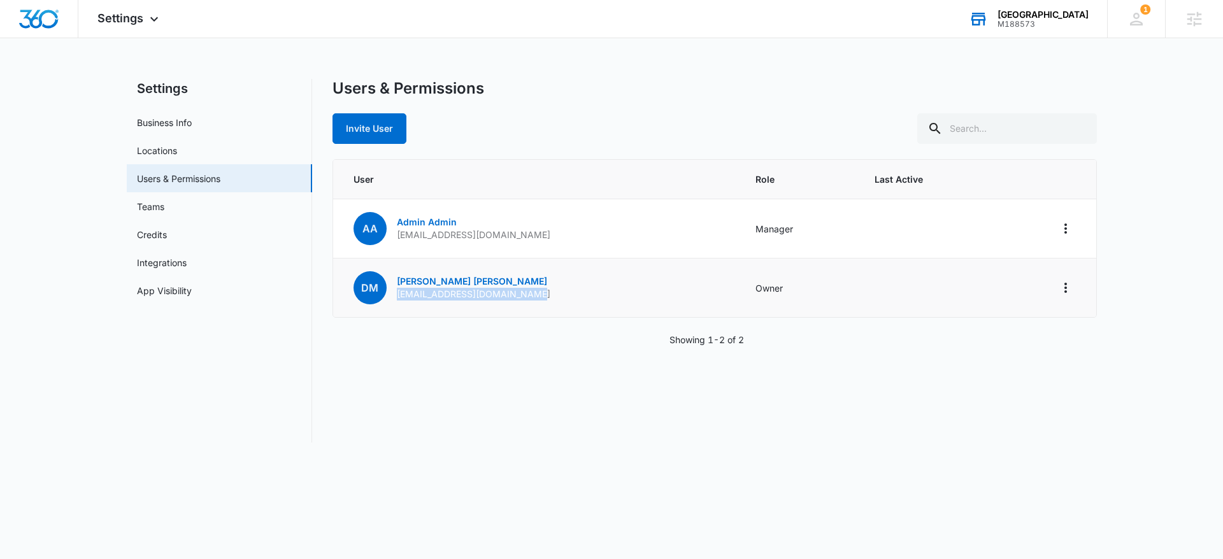
drag, startPoint x: 406, startPoint y: 296, endPoint x: 579, endPoint y: 294, distance: 173.3
click at [564, 299] on td "DM Dalia Mendez daliam@sunnysideacademy.net" at bounding box center [536, 288] width 407 height 59
click at [621, 295] on td "DM Dalia Mendez daliam@sunnysideacademy.net" at bounding box center [536, 288] width 407 height 59
click at [619, 112] on div "Users & Permissions Invite User" at bounding box center [715, 111] width 764 height 65
click at [155, 24] on icon at bounding box center [154, 22] width 15 height 15
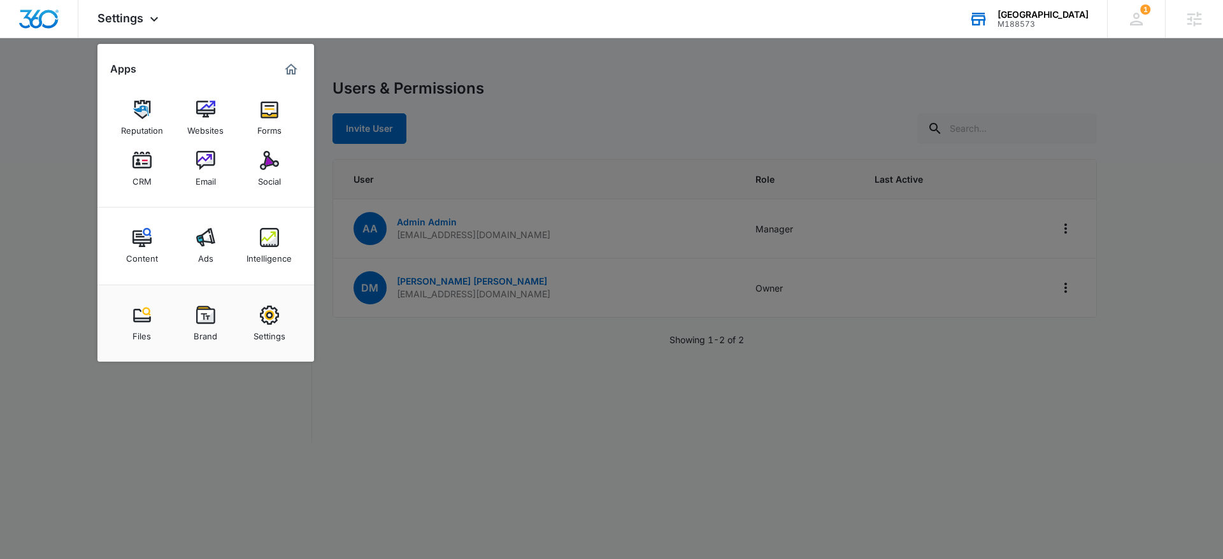
click at [499, 129] on div at bounding box center [611, 279] width 1223 height 559
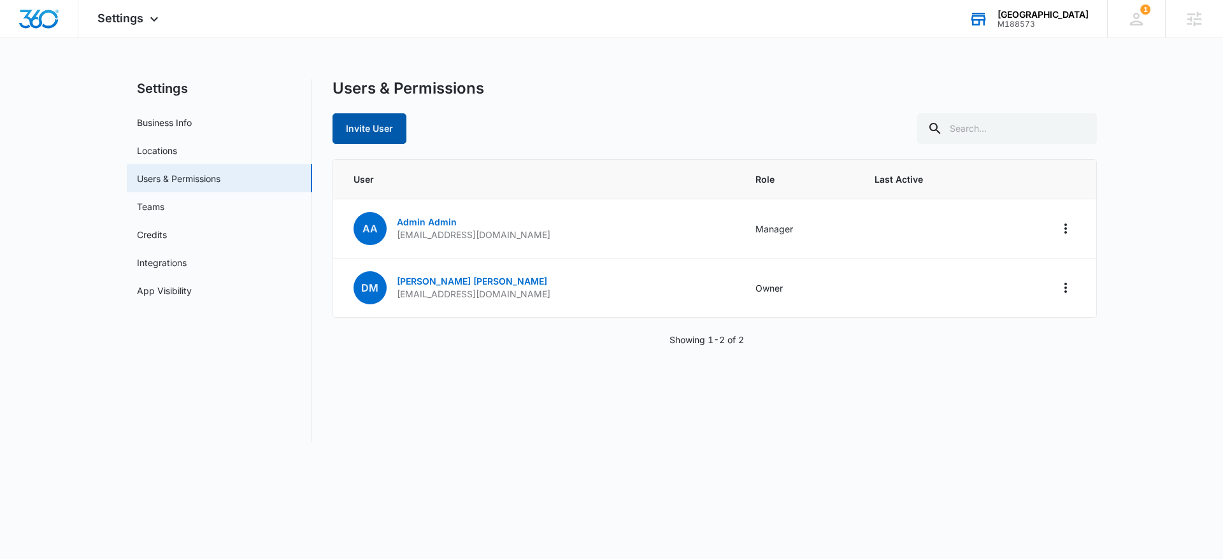
click at [366, 136] on button "Invite User" at bounding box center [370, 128] width 74 height 31
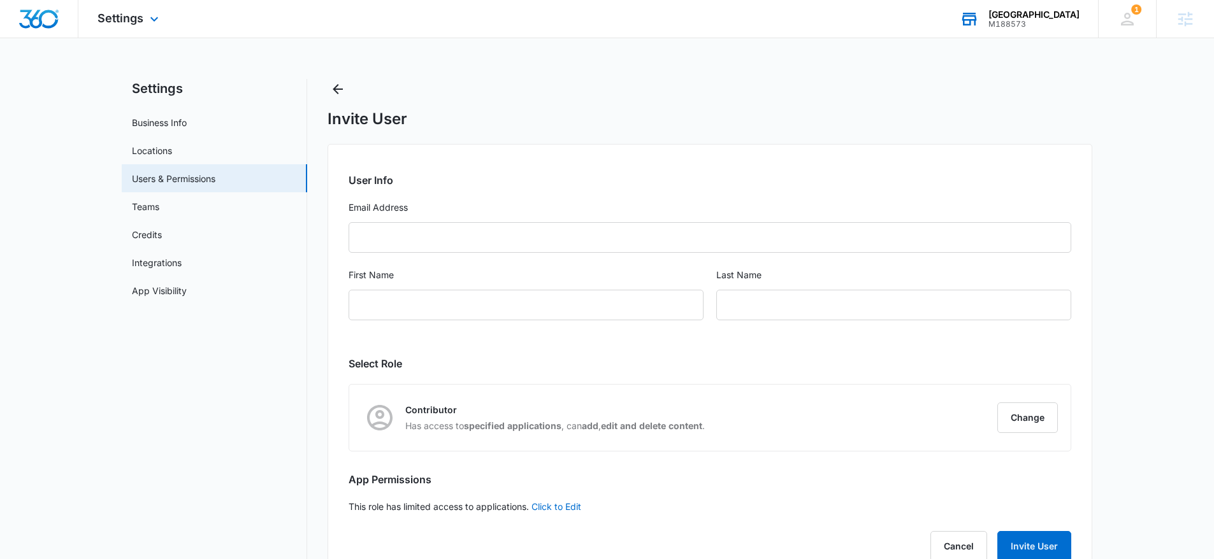
click at [32, 22] on img "Dashboard" at bounding box center [38, 19] width 41 height 19
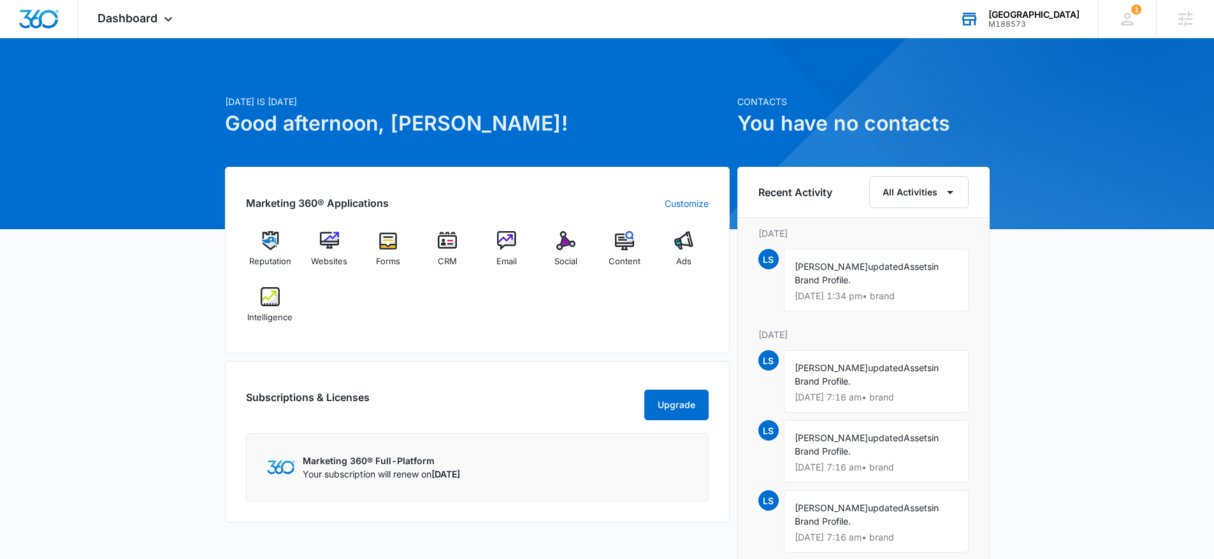
click at [368, 315] on div "Reputation Websites Forms CRM Email Social Content Ads Intelligence" at bounding box center [477, 281] width 463 height 101
click at [606, 190] on div "Marketing 360® Applications Customize Reputation Websites Forms CRM Email Socia…" at bounding box center [477, 260] width 505 height 187
click at [566, 246] on img at bounding box center [565, 240] width 19 height 19
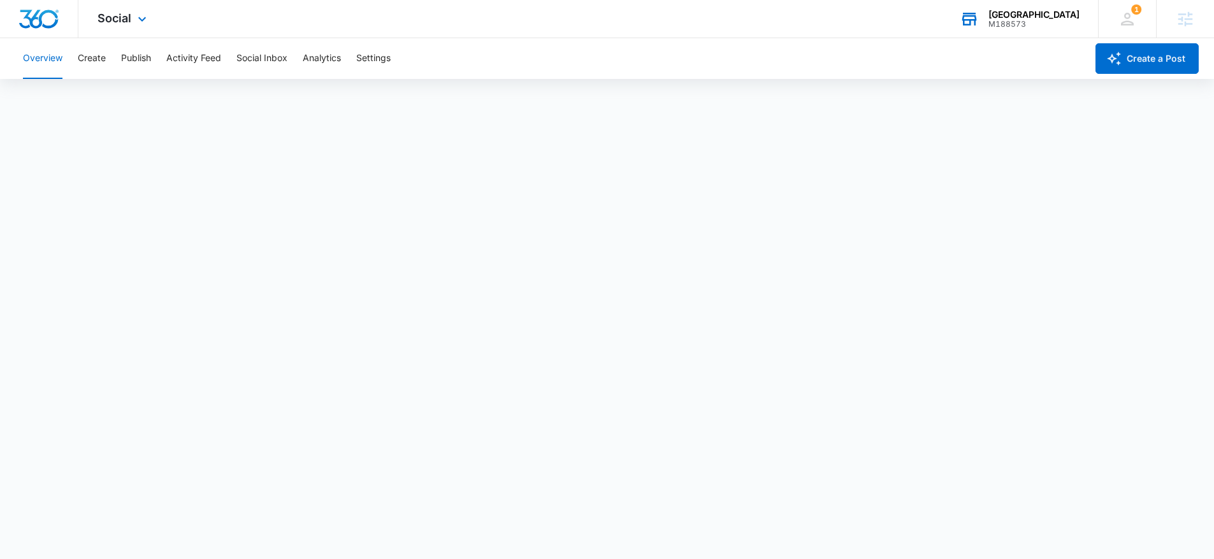
click at [62, 20] on div at bounding box center [39, 19] width 78 height 38
click at [52, 17] on img "Dashboard" at bounding box center [38, 19] width 41 height 19
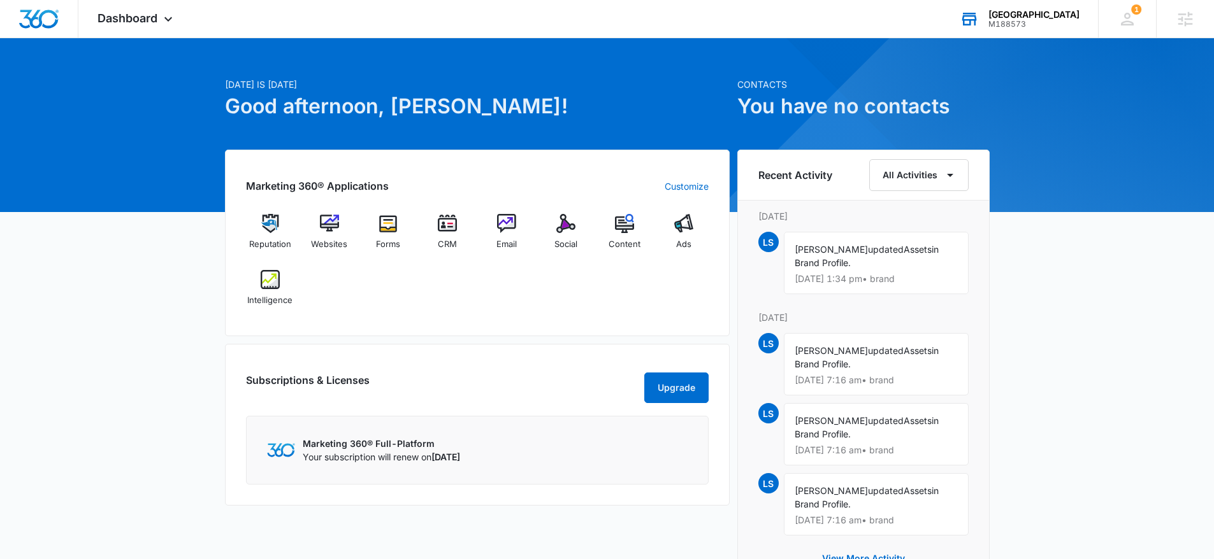
scroll to position [26, 0]
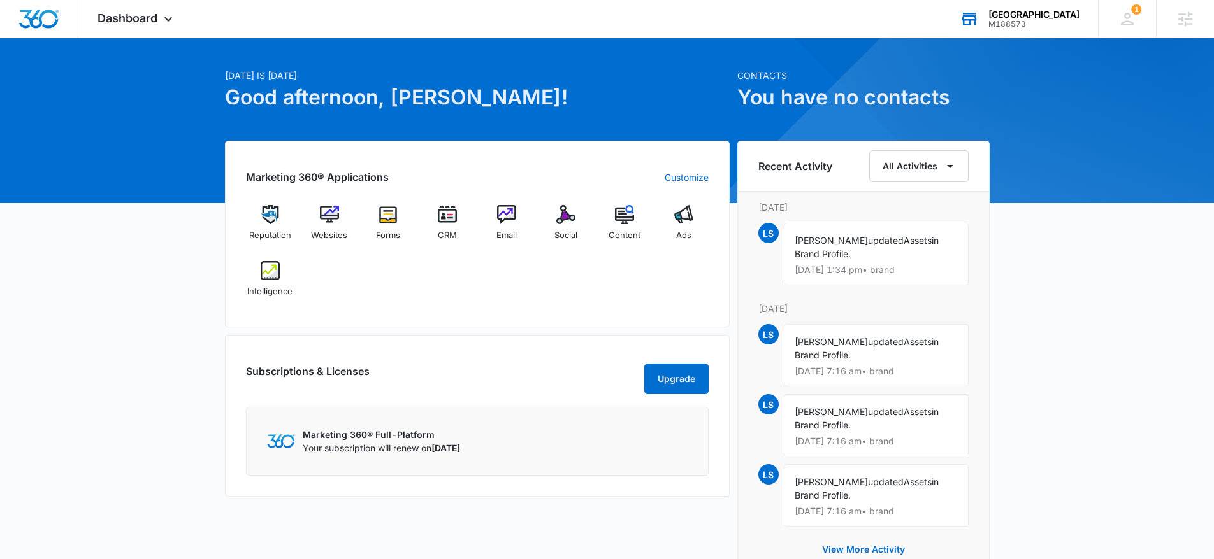
click at [588, 309] on div "Marketing 360® Applications Customize Reputation Websites Forms CRM Email Socia…" at bounding box center [477, 234] width 505 height 187
drag, startPoint x: 418, startPoint y: 282, endPoint x: 421, endPoint y: 10, distance: 272.0
click at [0, 0] on div "Dashboard Apps Reputation Websites Forms CRM Email Social Content Ads Intellige…" at bounding box center [607, 402] width 1214 height 856
click at [617, 298] on div "Reputation Websites Forms CRM Email Social Content Ads Intelligence" at bounding box center [477, 255] width 463 height 101
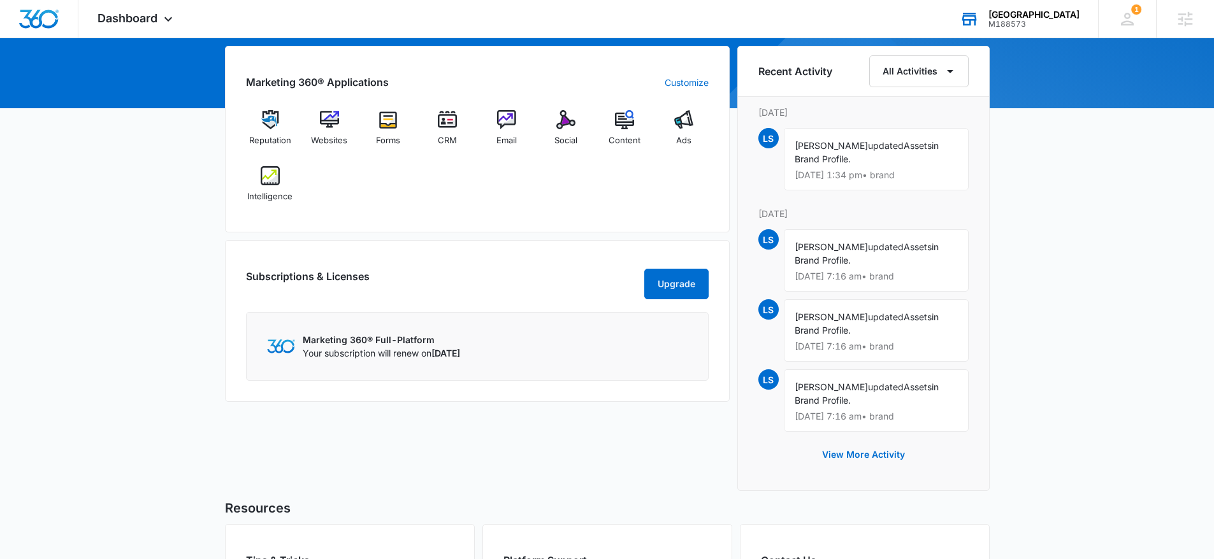
scroll to position [122, 0]
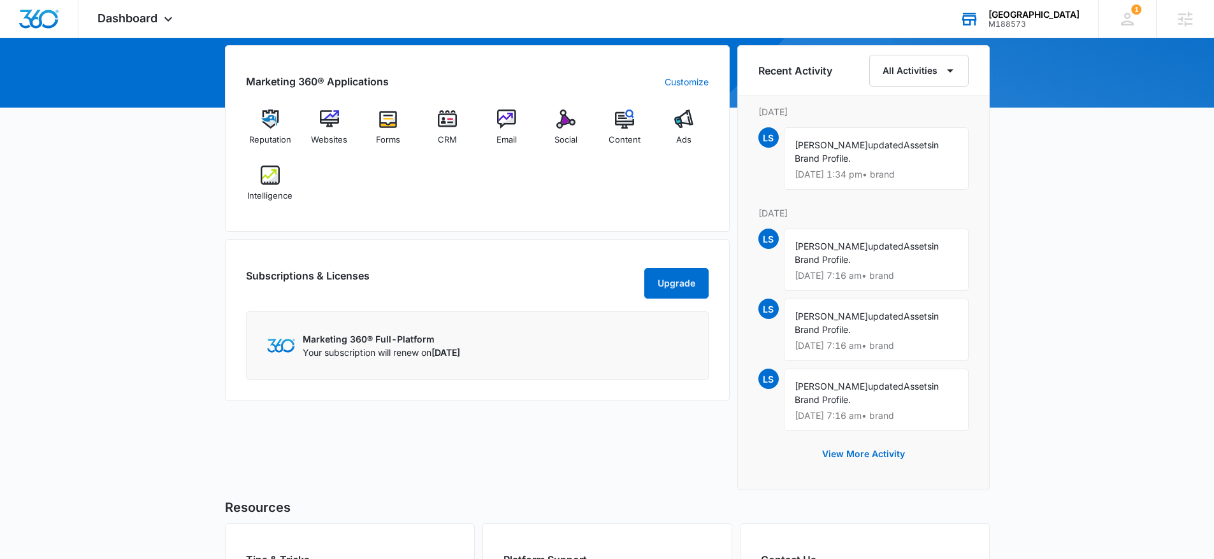
click at [1040, 11] on div "Sunny Side Academy" at bounding box center [1033, 15] width 91 height 10
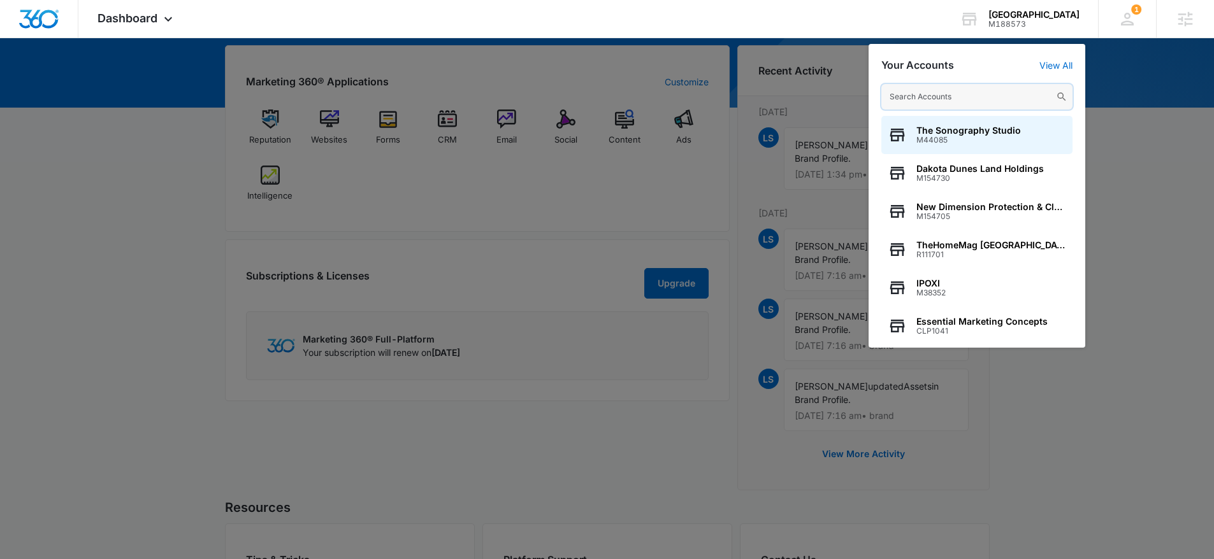
click at [966, 100] on input "text" at bounding box center [976, 96] width 191 height 25
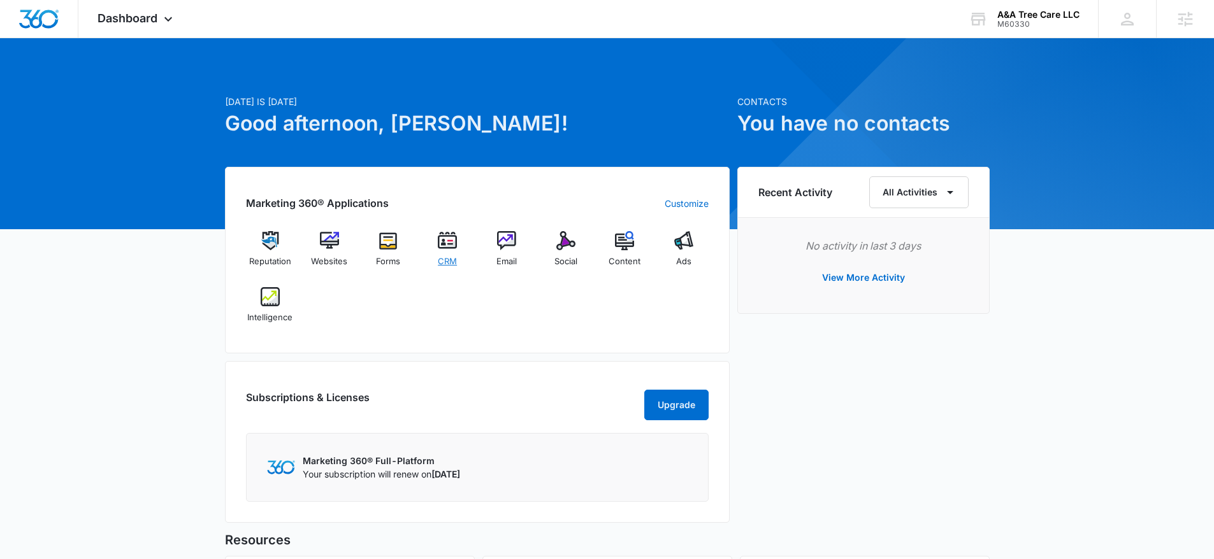
click at [449, 240] on img at bounding box center [447, 240] width 19 height 19
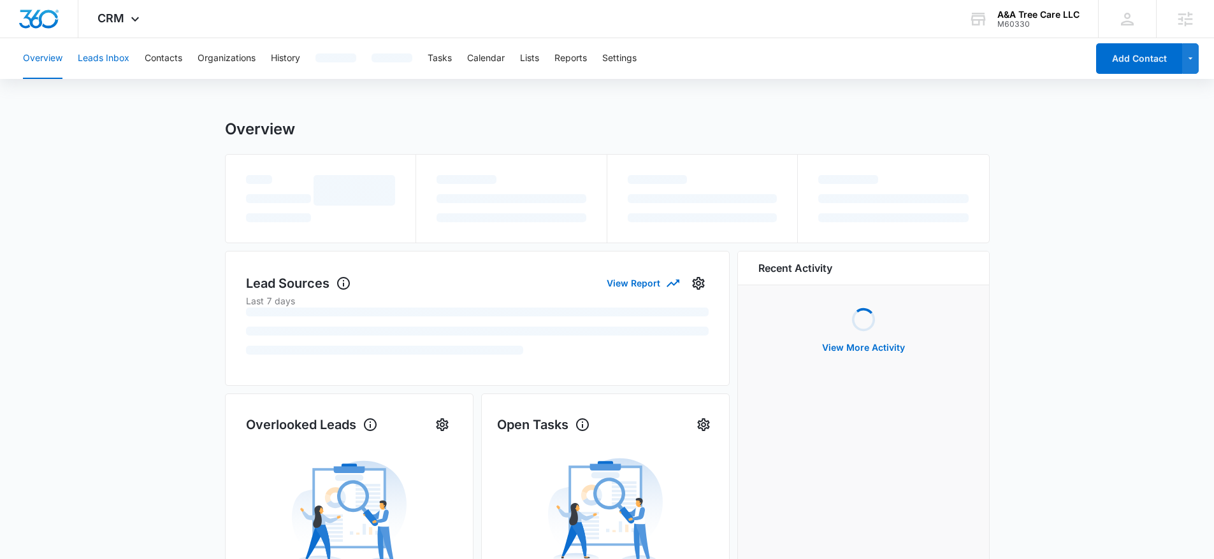
click at [93, 61] on button "Leads Inbox" at bounding box center [104, 58] width 52 height 41
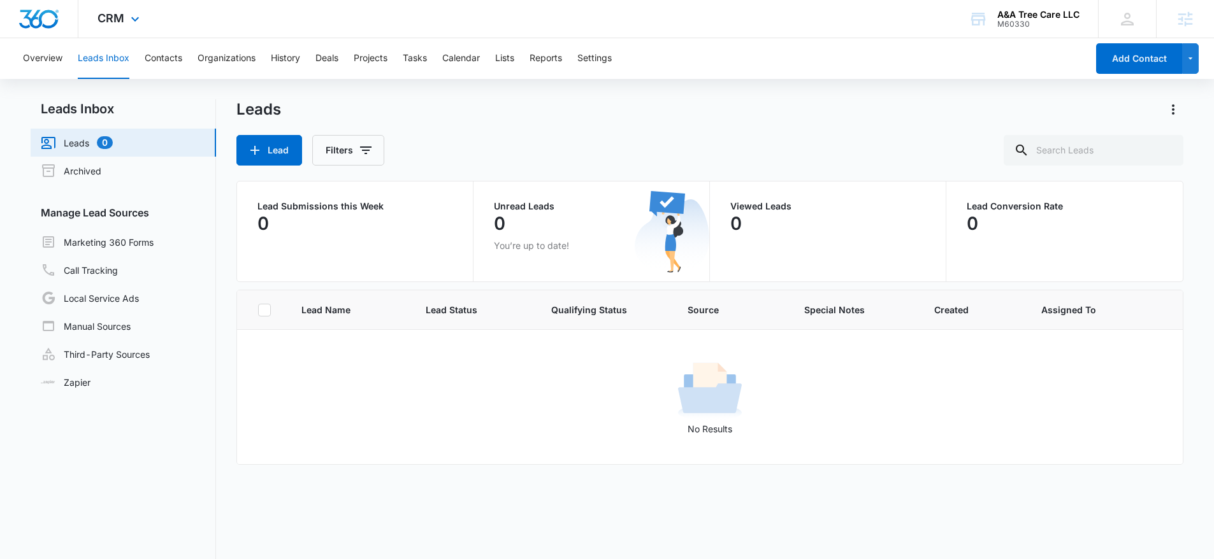
click at [38, 18] on img "Dashboard" at bounding box center [38, 19] width 41 height 19
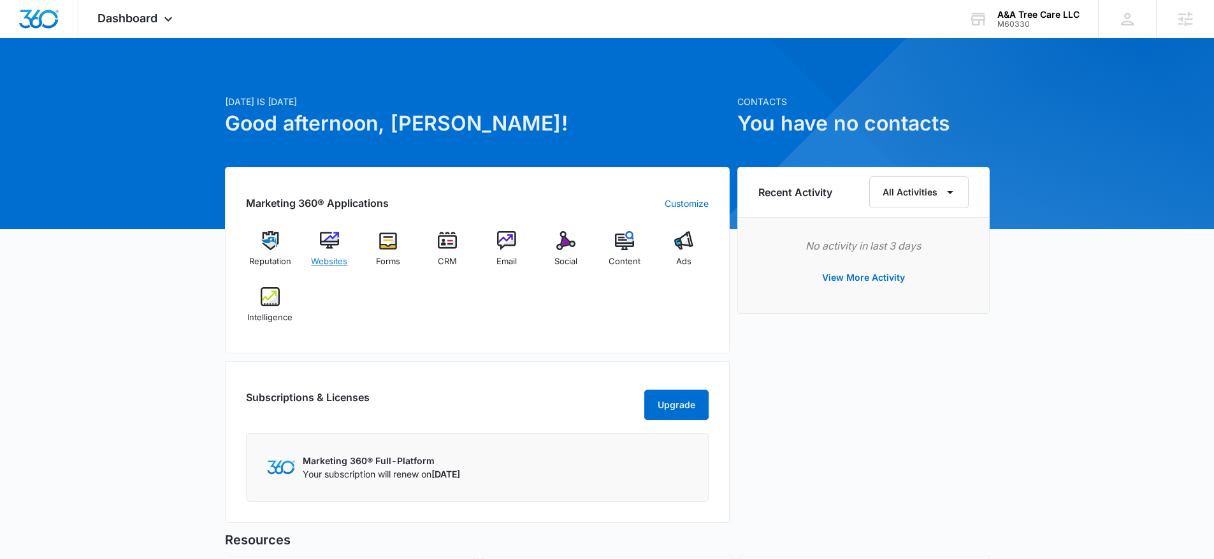
click at [334, 246] on img at bounding box center [329, 240] width 19 height 19
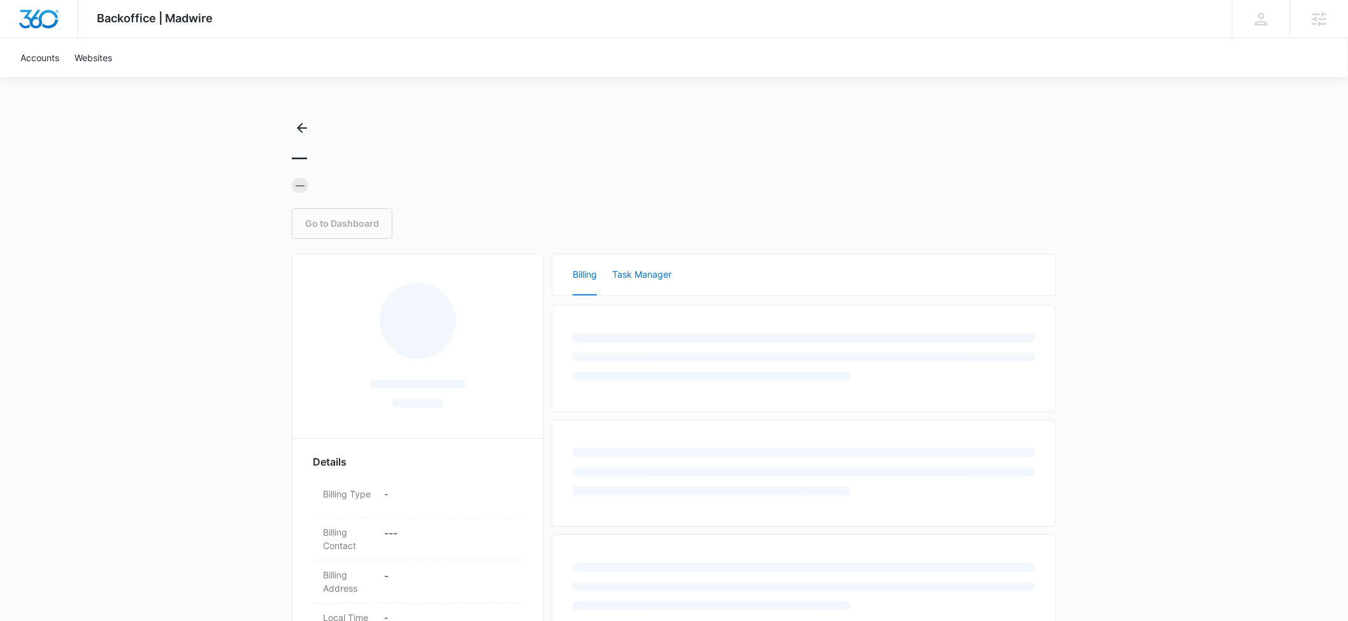
click at [640, 273] on button "Task Manager" at bounding box center [641, 275] width 59 height 41
click at [583, 273] on button "Billing" at bounding box center [585, 275] width 24 height 41
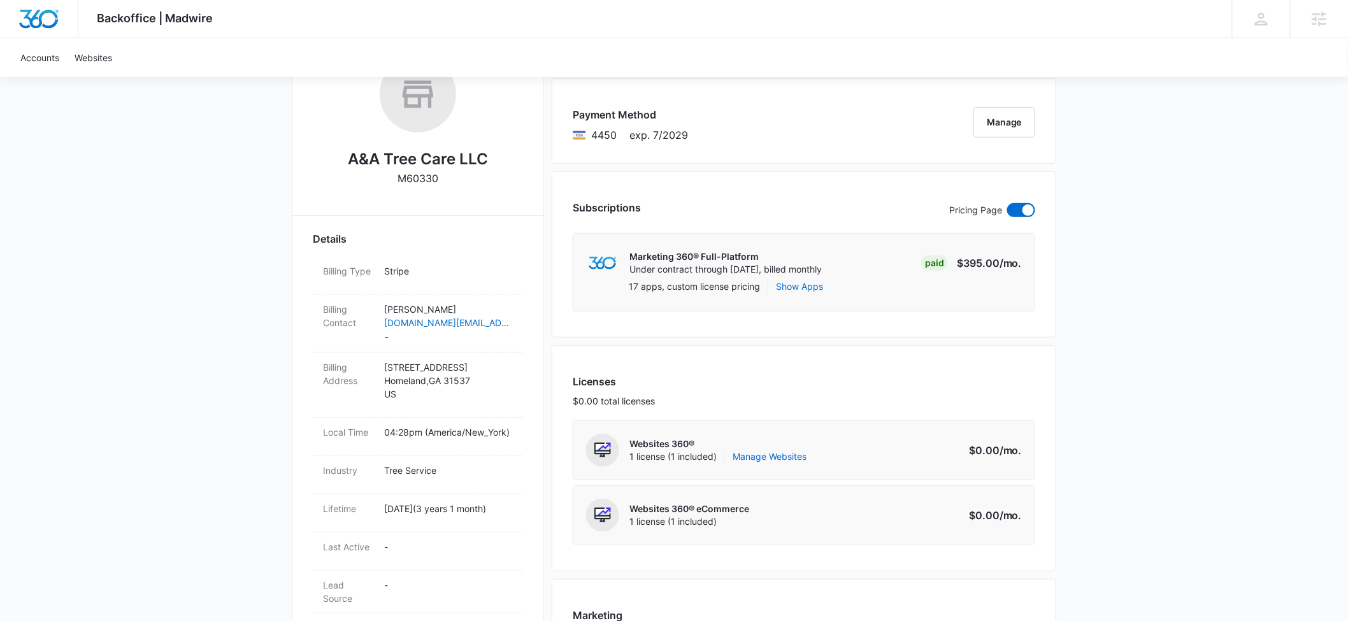
scroll to position [289, 0]
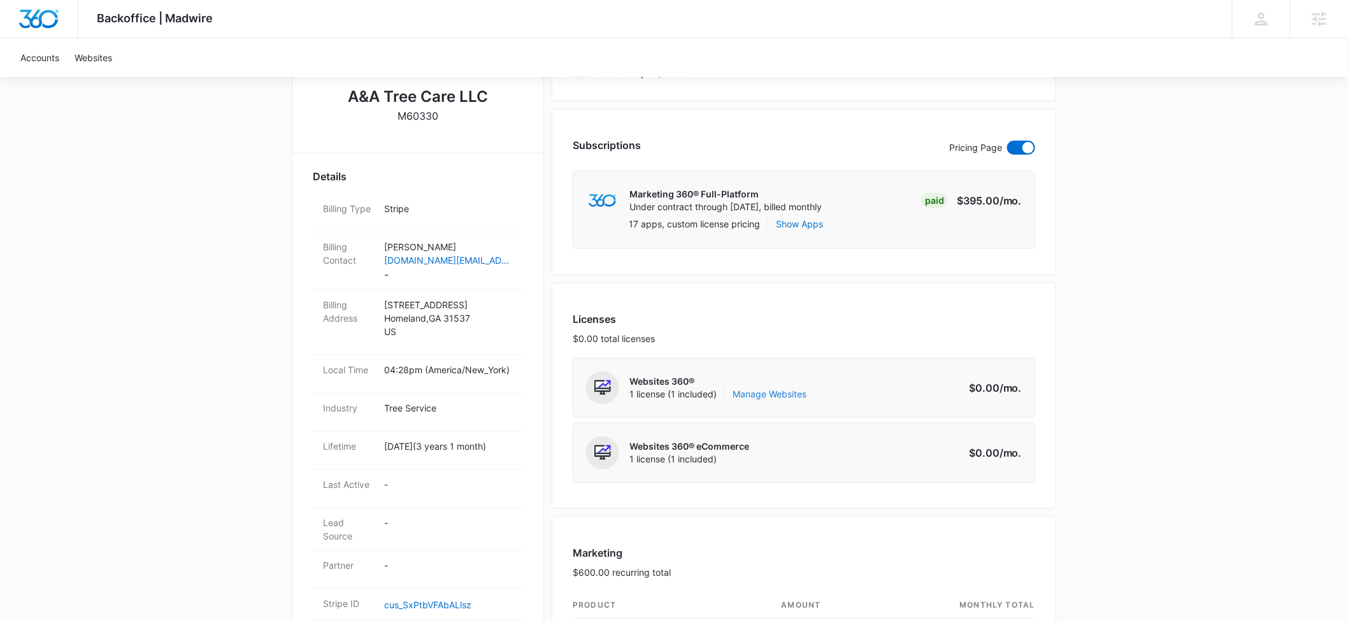
click at [780, 392] on link "Manage Websites" at bounding box center [770, 394] width 74 height 13
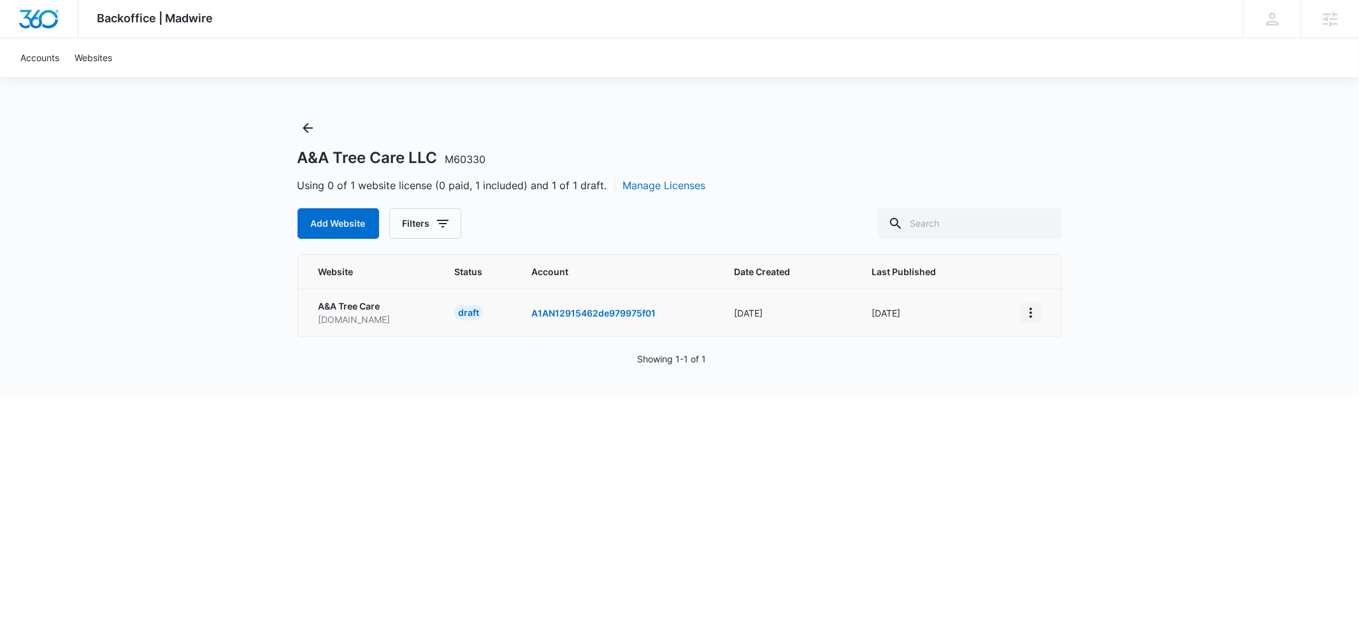
click at [1028, 306] on icon "View More" at bounding box center [1030, 312] width 15 height 15
click at [1075, 401] on div "Activate Draft" at bounding box center [1074, 404] width 76 height 9
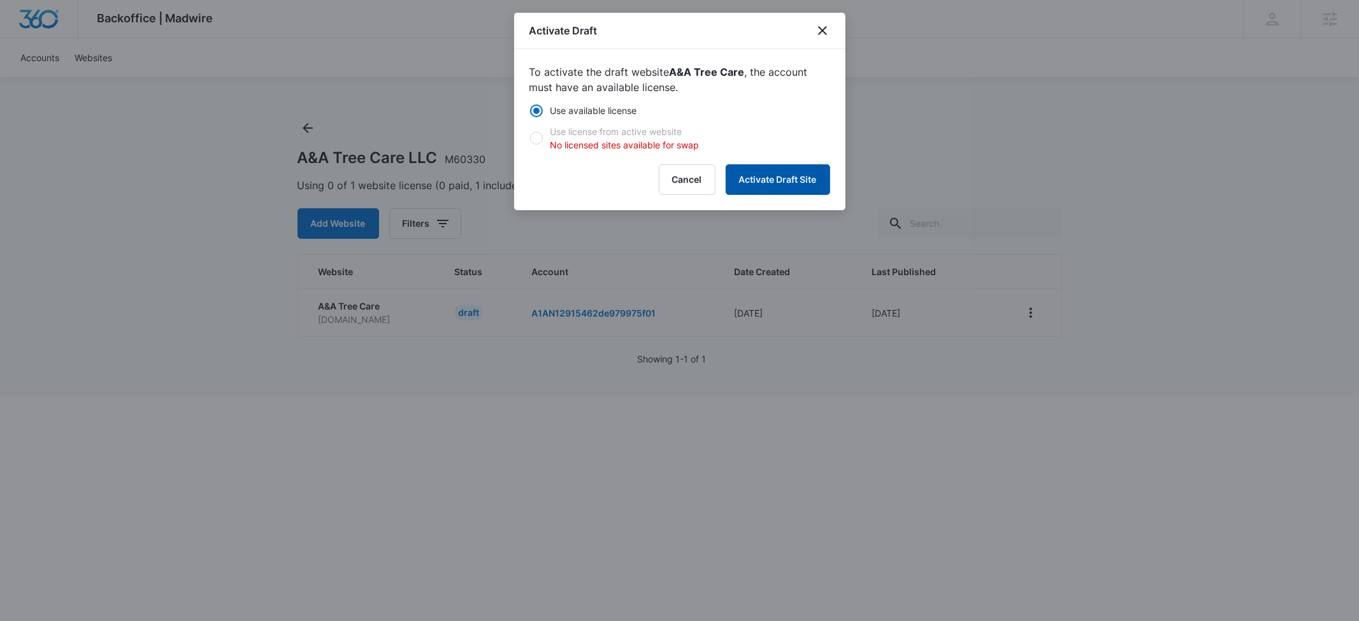
click at [788, 187] on button "Activate Draft Site" at bounding box center [778, 179] width 104 height 31
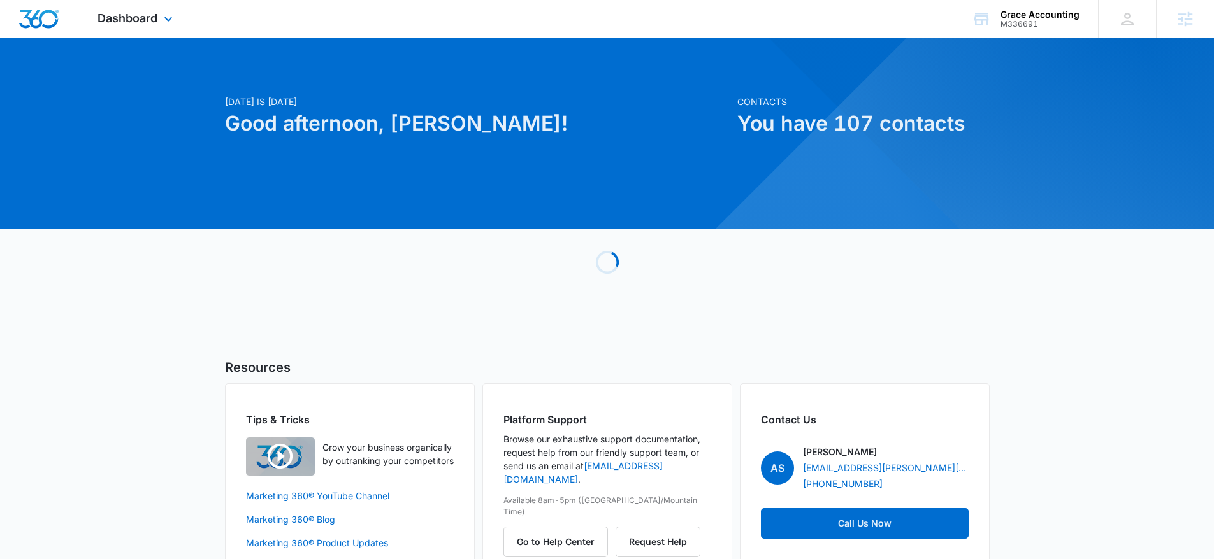
click at [159, 16] on div "Dashboard Apps Reputation Websites Forms CRM Email Social Content Ads Intellige…" at bounding box center [136, 19] width 117 height 38
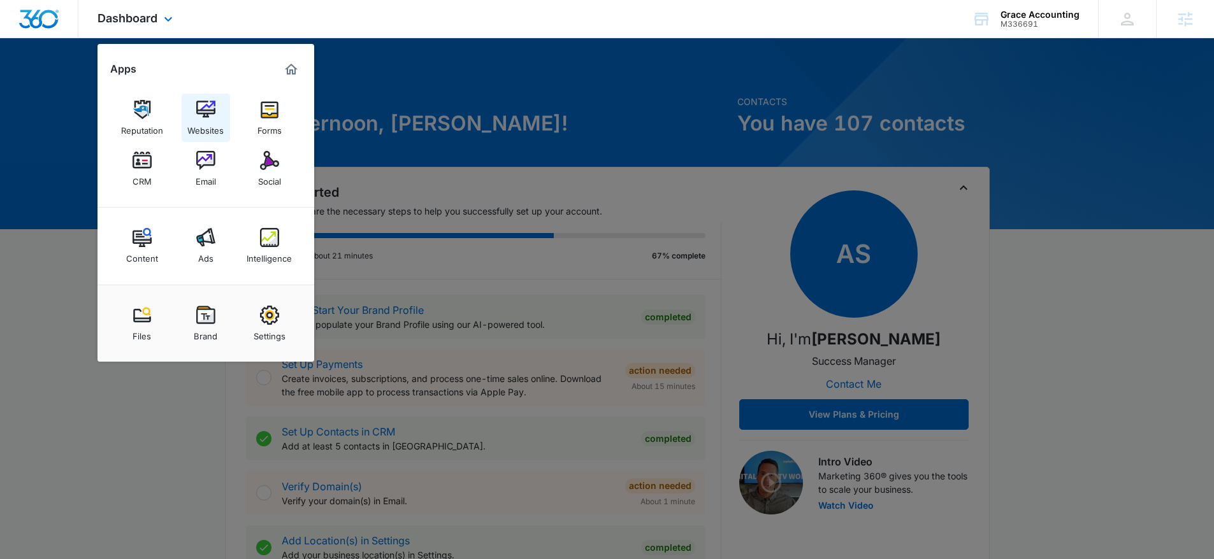
click at [209, 119] on div "Websites" at bounding box center [205, 127] width 36 height 17
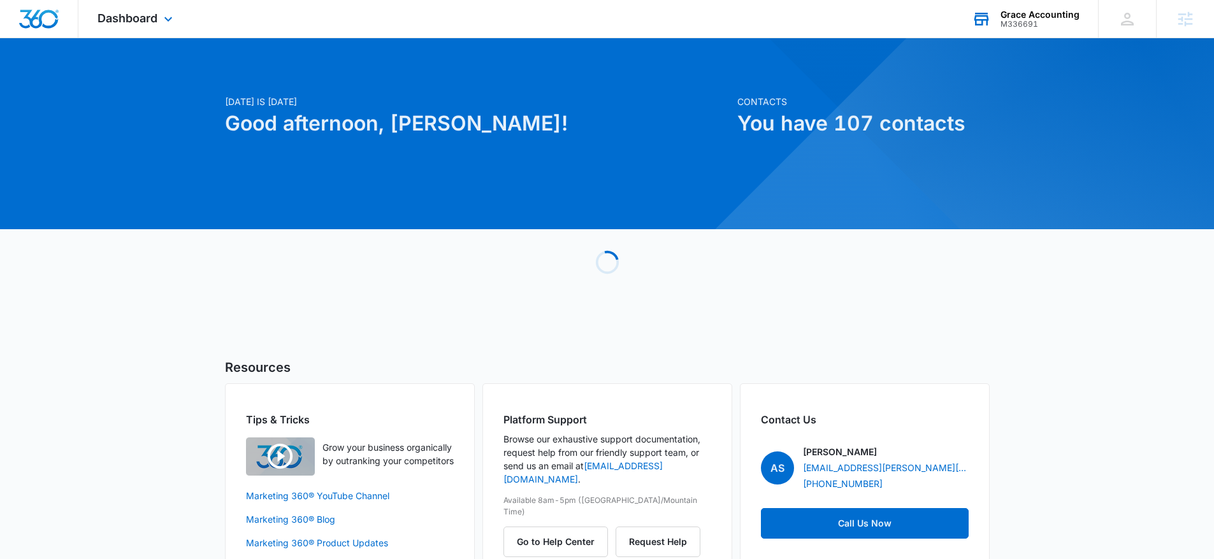
click at [1044, 11] on div "Grace Accounting" at bounding box center [1039, 15] width 79 height 10
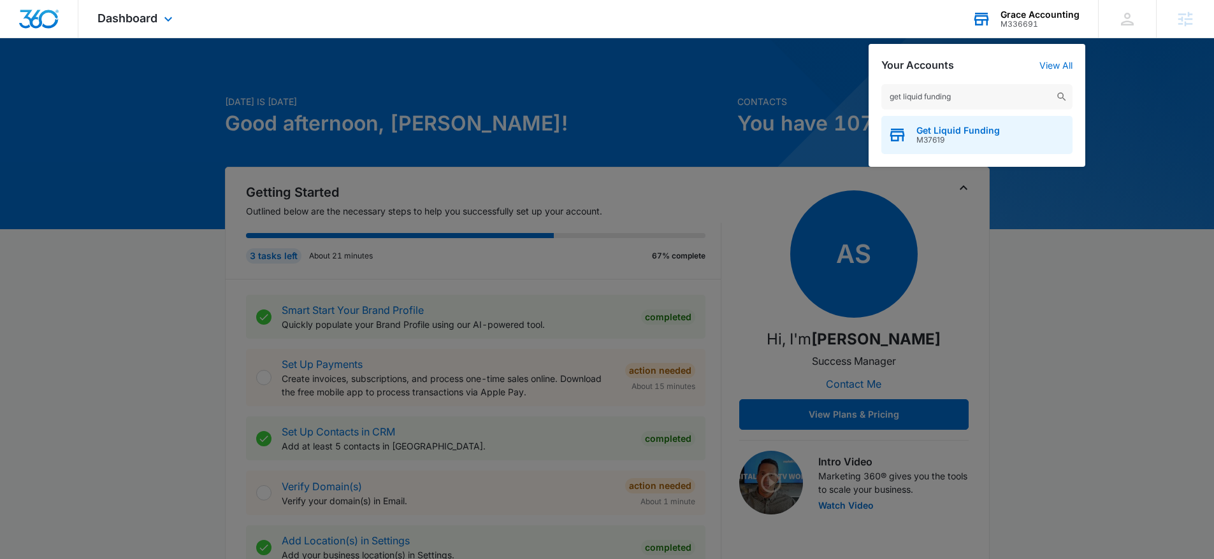
type input "get liquid funding"
click at [954, 131] on span "Get Liquid Funding" at bounding box center [957, 131] width 83 height 10
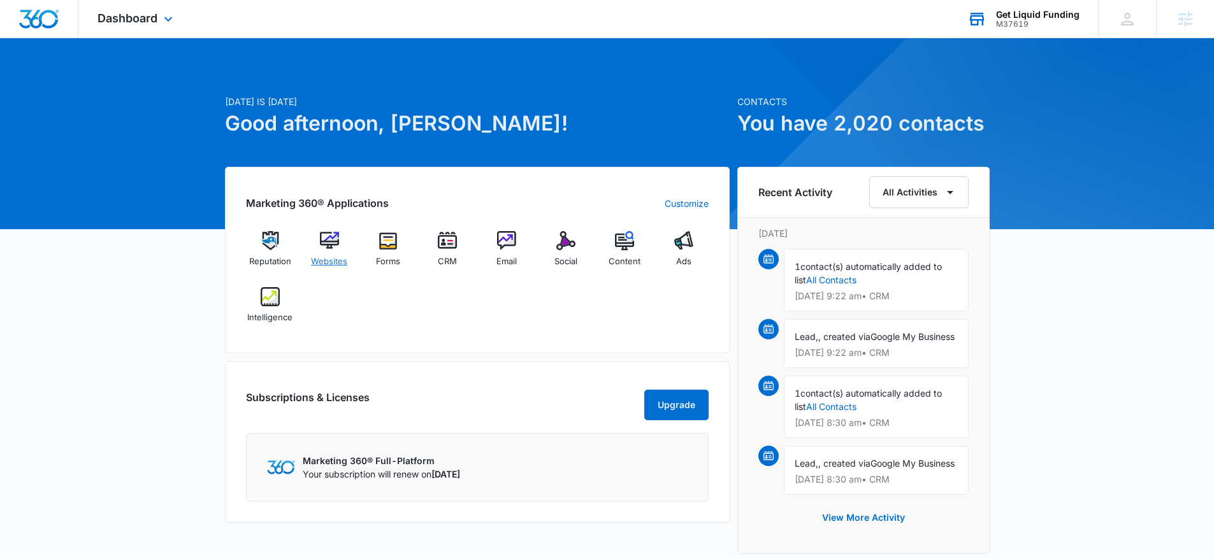
click at [324, 247] on img at bounding box center [329, 240] width 19 height 19
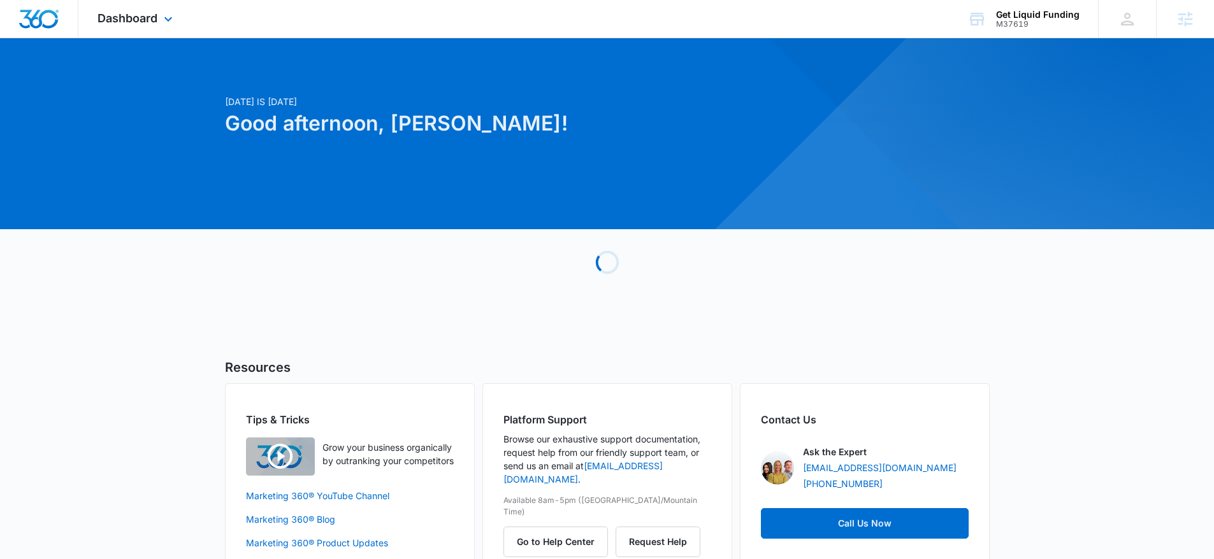
drag, startPoint x: 190, startPoint y: 30, endPoint x: 181, endPoint y: 27, distance: 10.1
click at [190, 30] on div "Dashboard Apps Reputation Websites Forms CRM Email Social Content Ads Intellige…" at bounding box center [136, 19] width 117 height 38
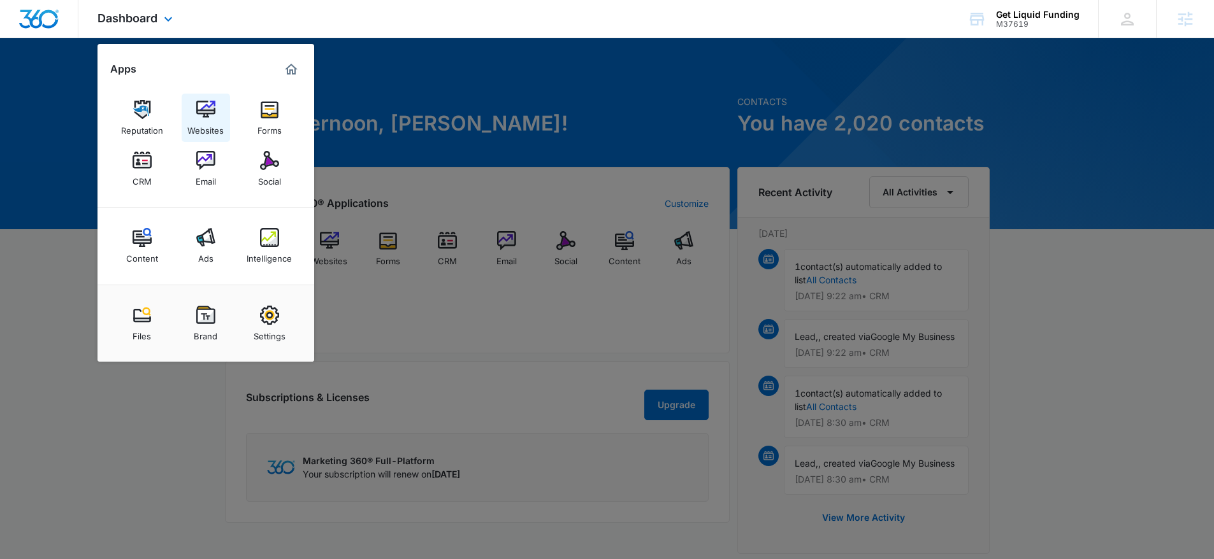
click at [212, 124] on div "Websites" at bounding box center [205, 127] width 36 height 17
